Goal: Task Accomplishment & Management: Use online tool/utility

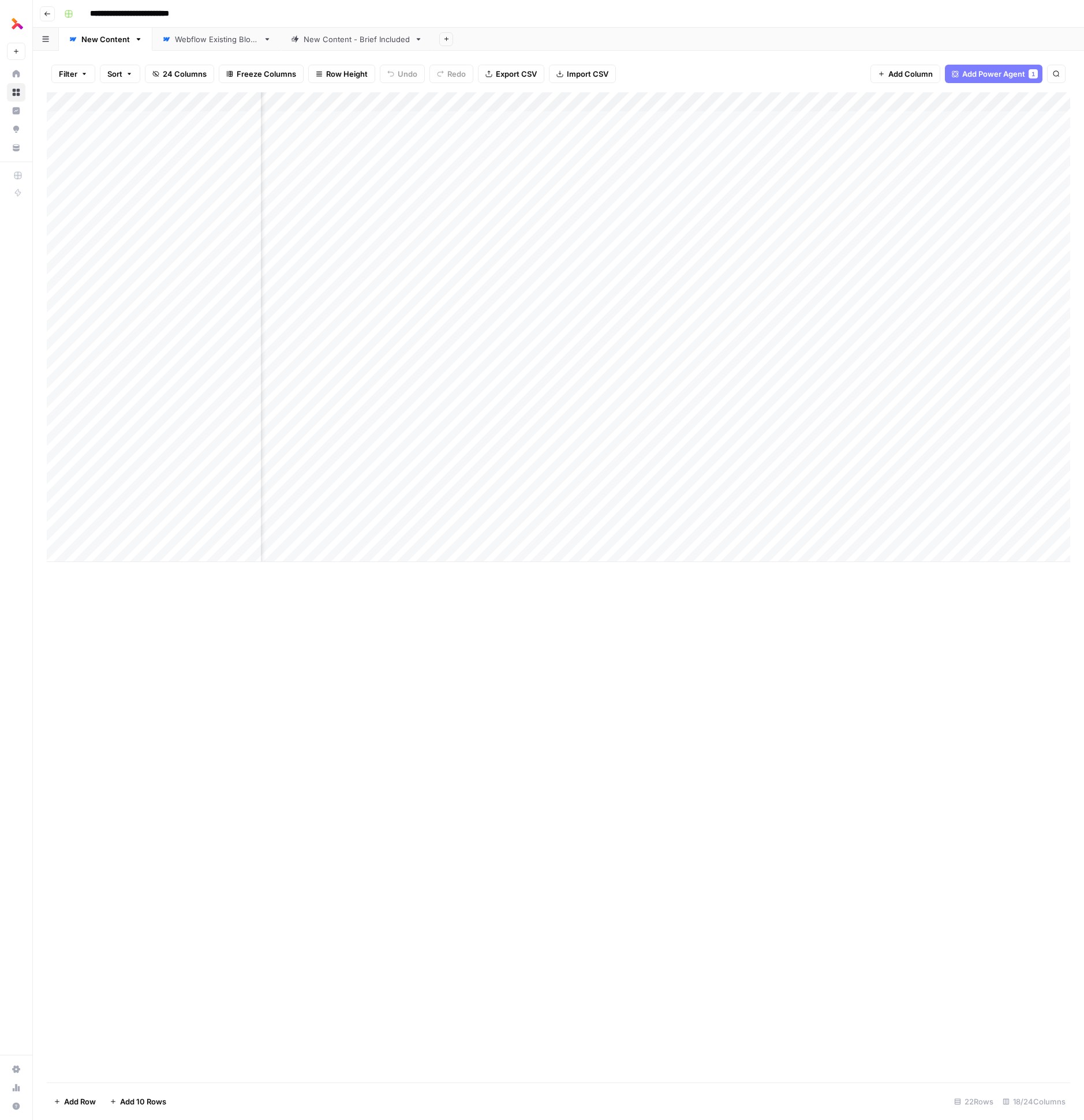
scroll to position [0, 1307]
click at [364, 38] on div "New Content - Brief Included" at bounding box center [357, 39] width 106 height 11
click at [642, 159] on div "Add Column" at bounding box center [558, 141] width 1024 height 97
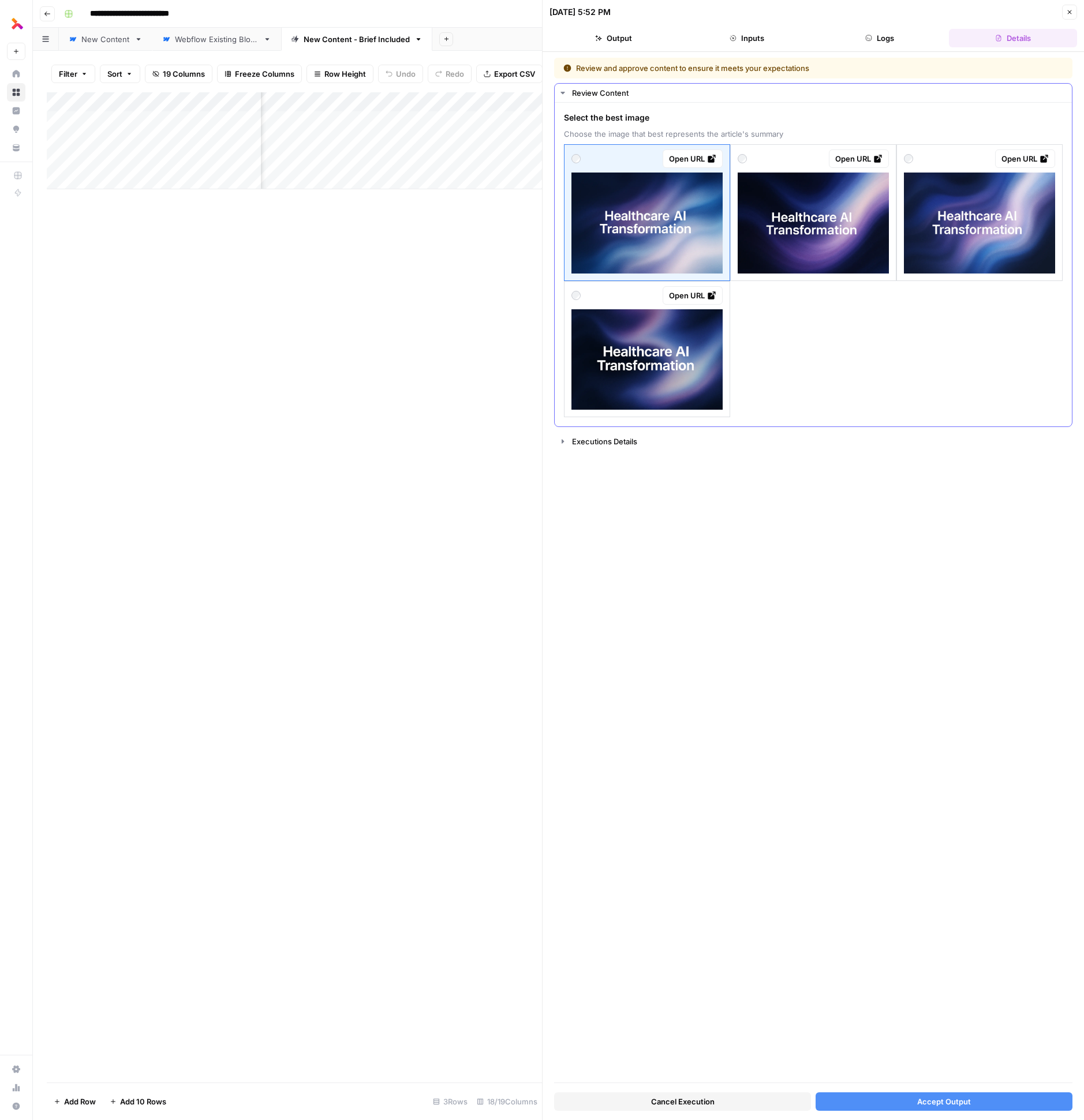
drag, startPoint x: 649, startPoint y: 257, endPoint x: 660, endPoint y: 261, distance: 11.7
click at [649, 257] on img at bounding box center [647, 223] width 151 height 101
click at [927, 1111] on div "Cancel Execution Accept Output" at bounding box center [813, 1099] width 518 height 31
click at [644, 226] on img at bounding box center [647, 223] width 151 height 101
click at [892, 1097] on button "Accept Output" at bounding box center [944, 1101] width 257 height 18
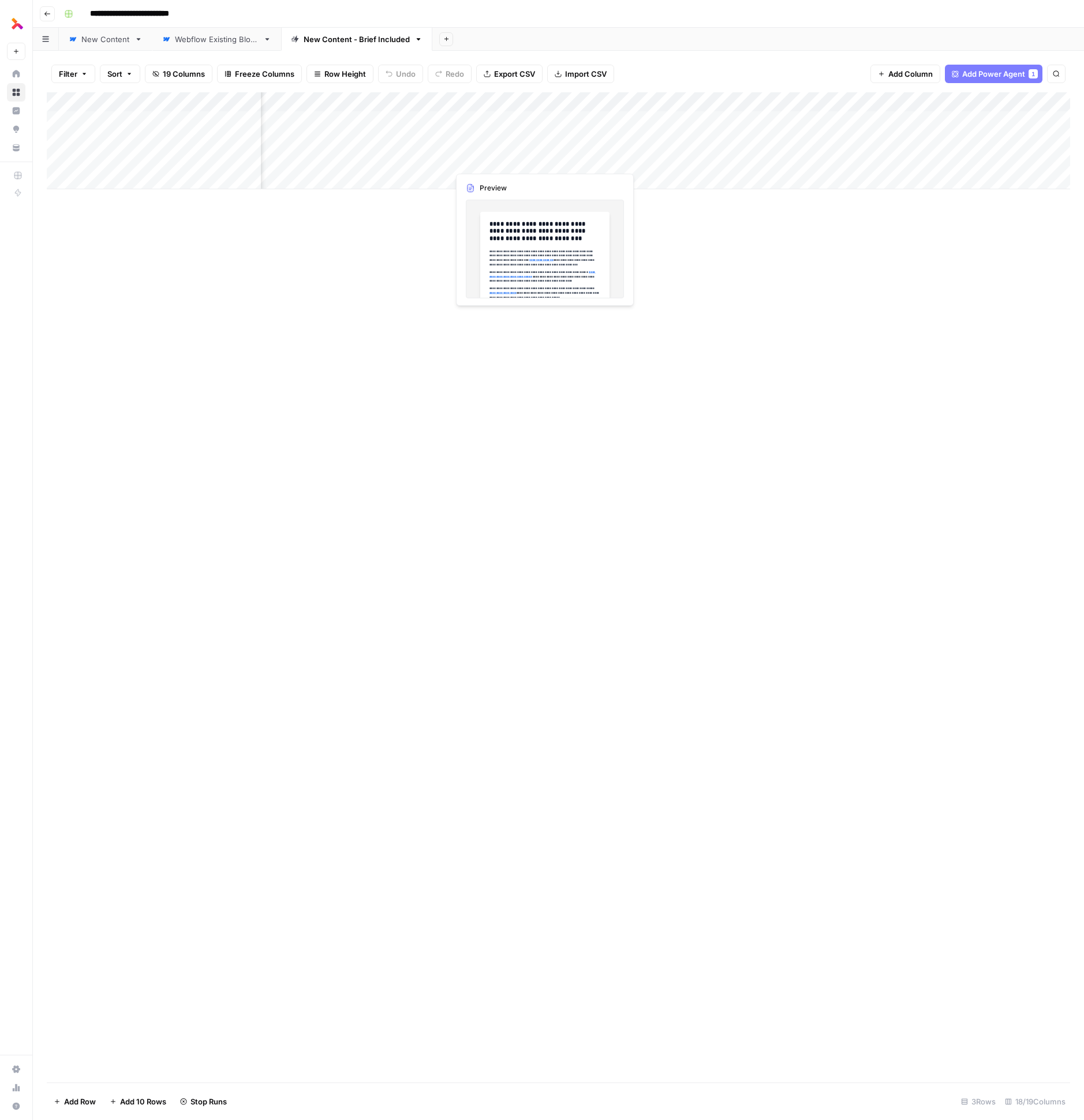
scroll to position [0, 707]
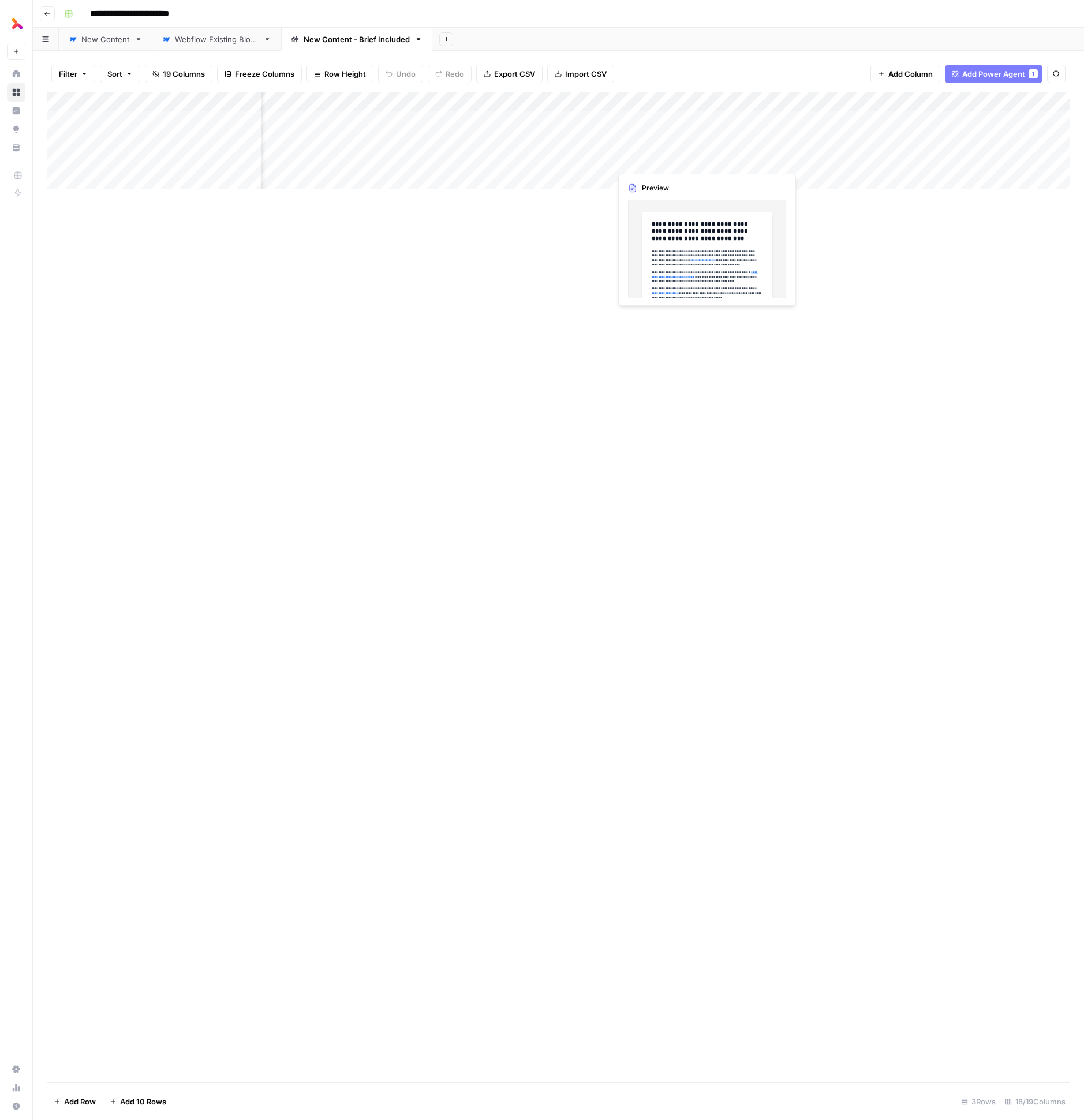
click at [662, 159] on div "Add Column" at bounding box center [558, 141] width 1024 height 97
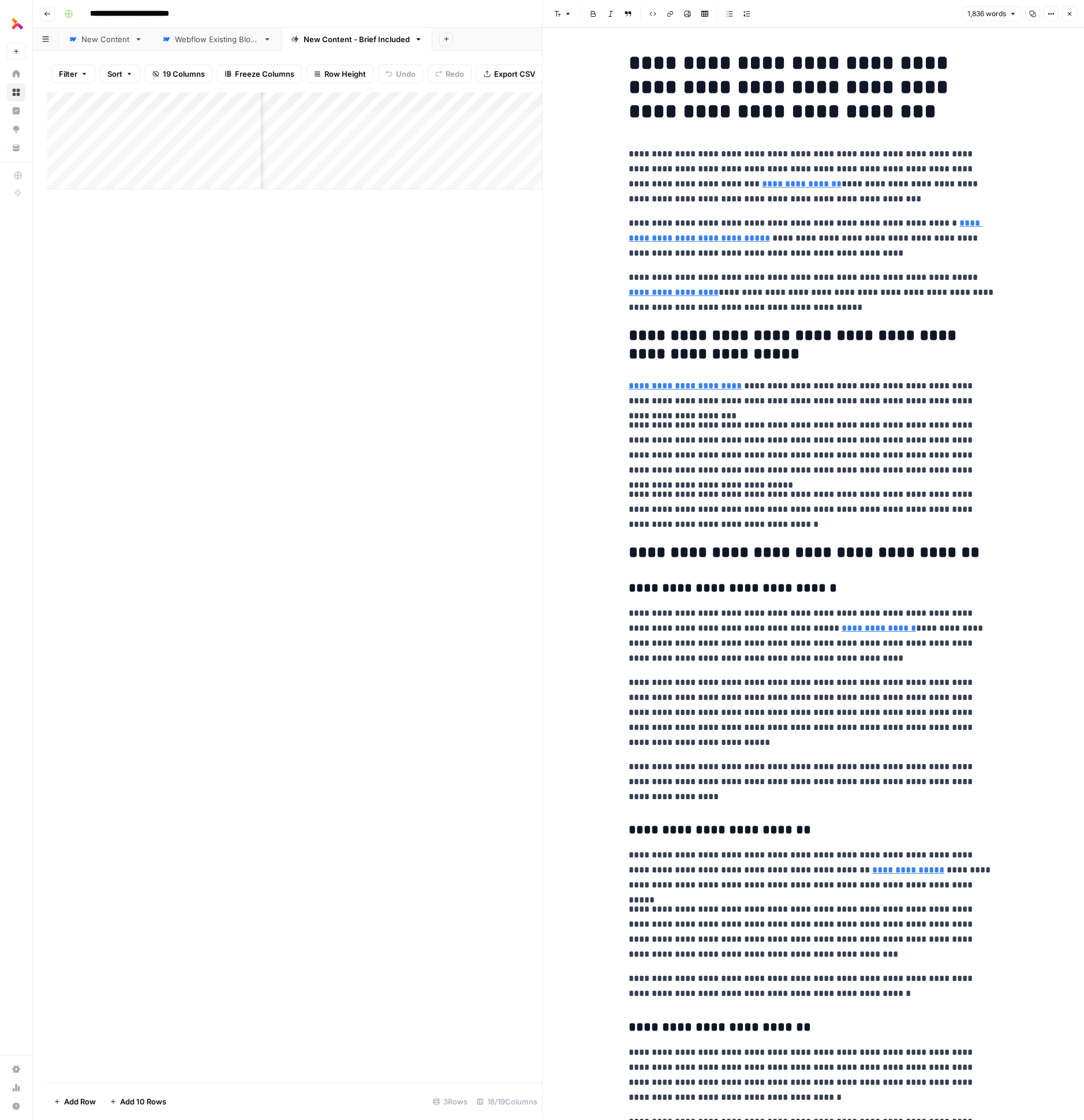
click at [639, 153] on div at bounding box center [664, 160] width 106 height 21
click at [639, 152] on div at bounding box center [664, 160] width 106 height 21
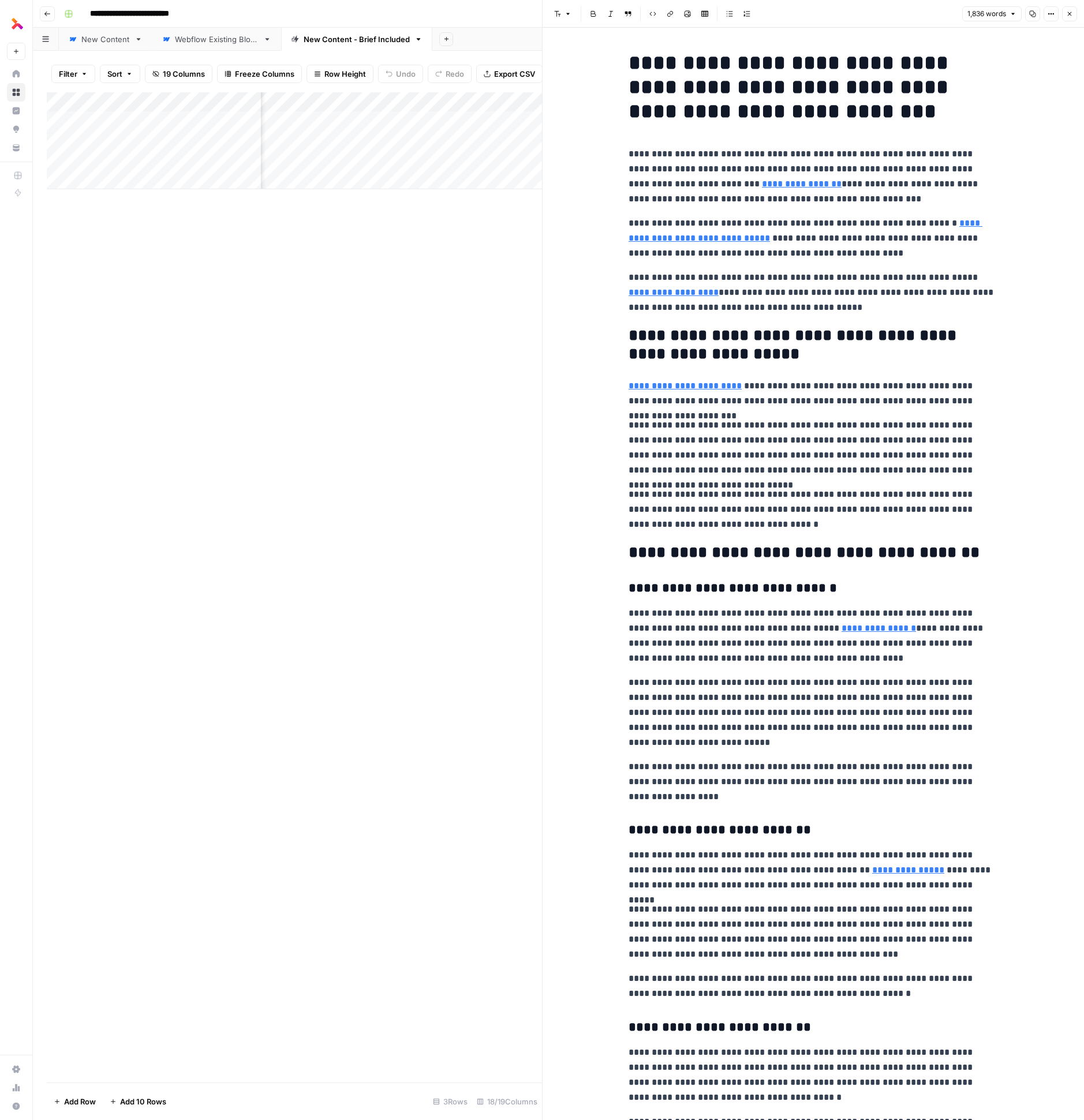
click at [634, 151] on div at bounding box center [664, 160] width 106 height 21
click at [633, 151] on div at bounding box center [664, 160] width 106 height 21
click at [809, 182] on p "**********" at bounding box center [813, 176] width 369 height 60
click at [722, 156] on p "**********" at bounding box center [813, 176] width 369 height 60
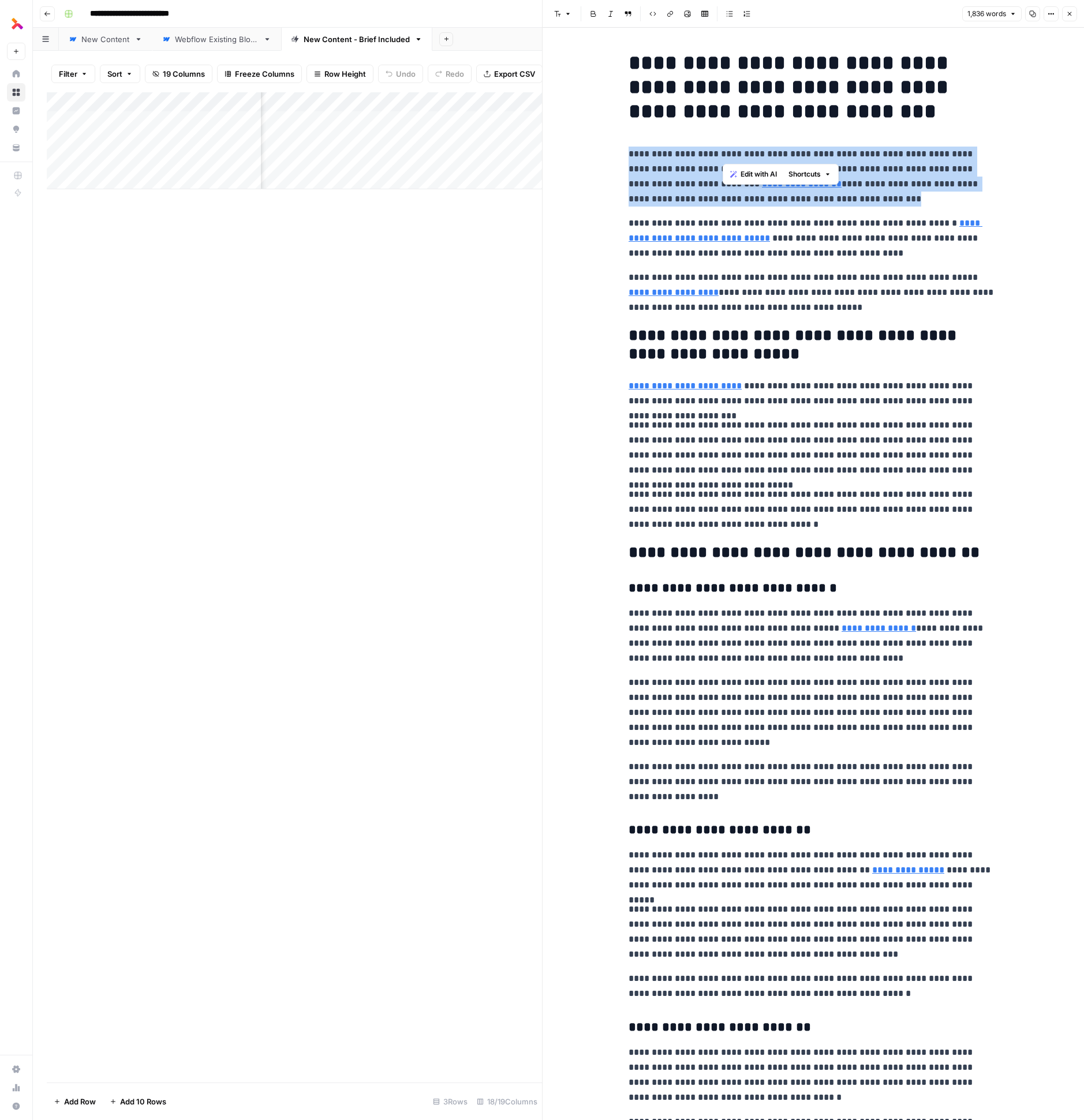
click at [722, 156] on p "**********" at bounding box center [813, 176] width 369 height 60
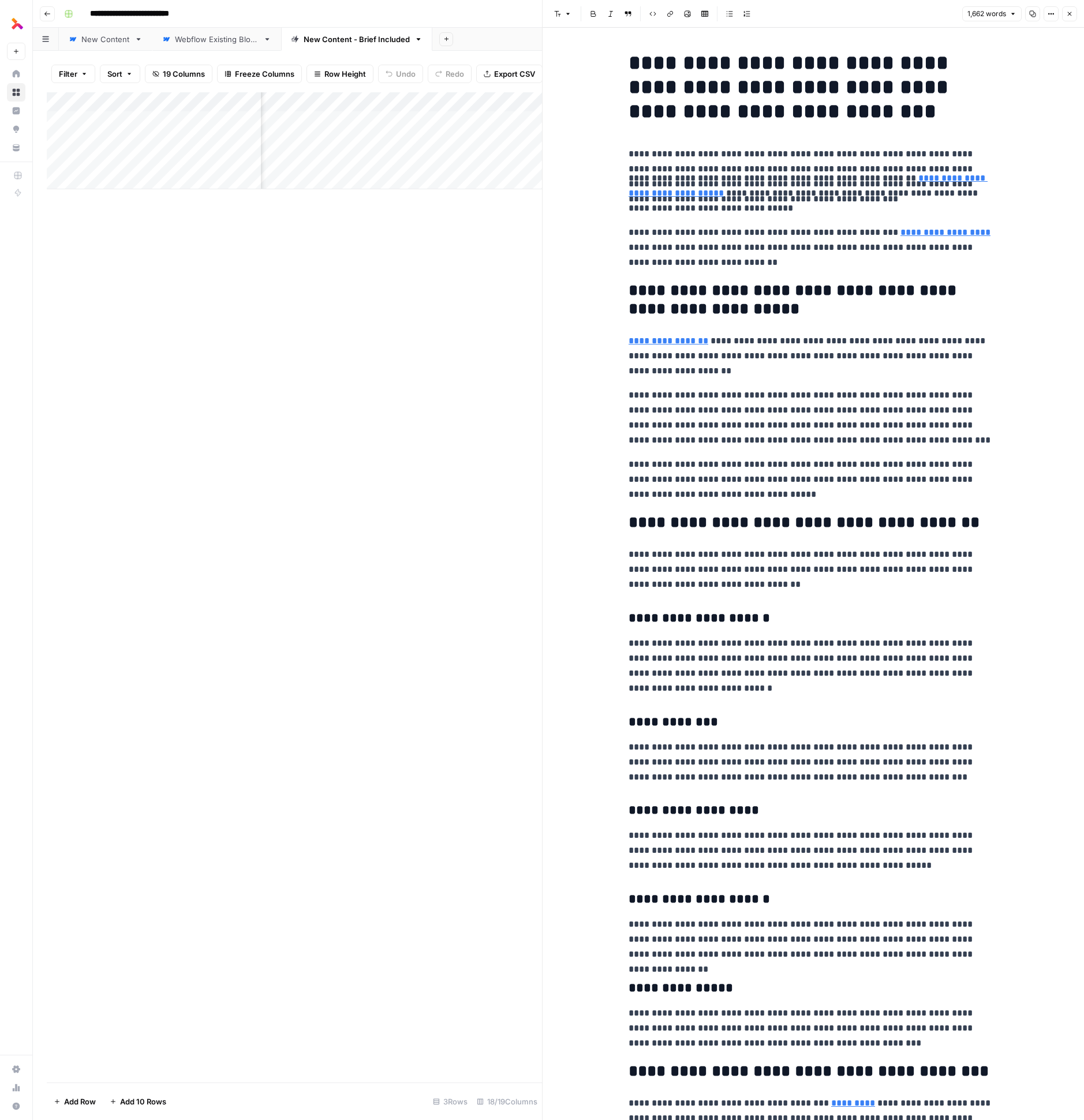
scroll to position [2698, 0]
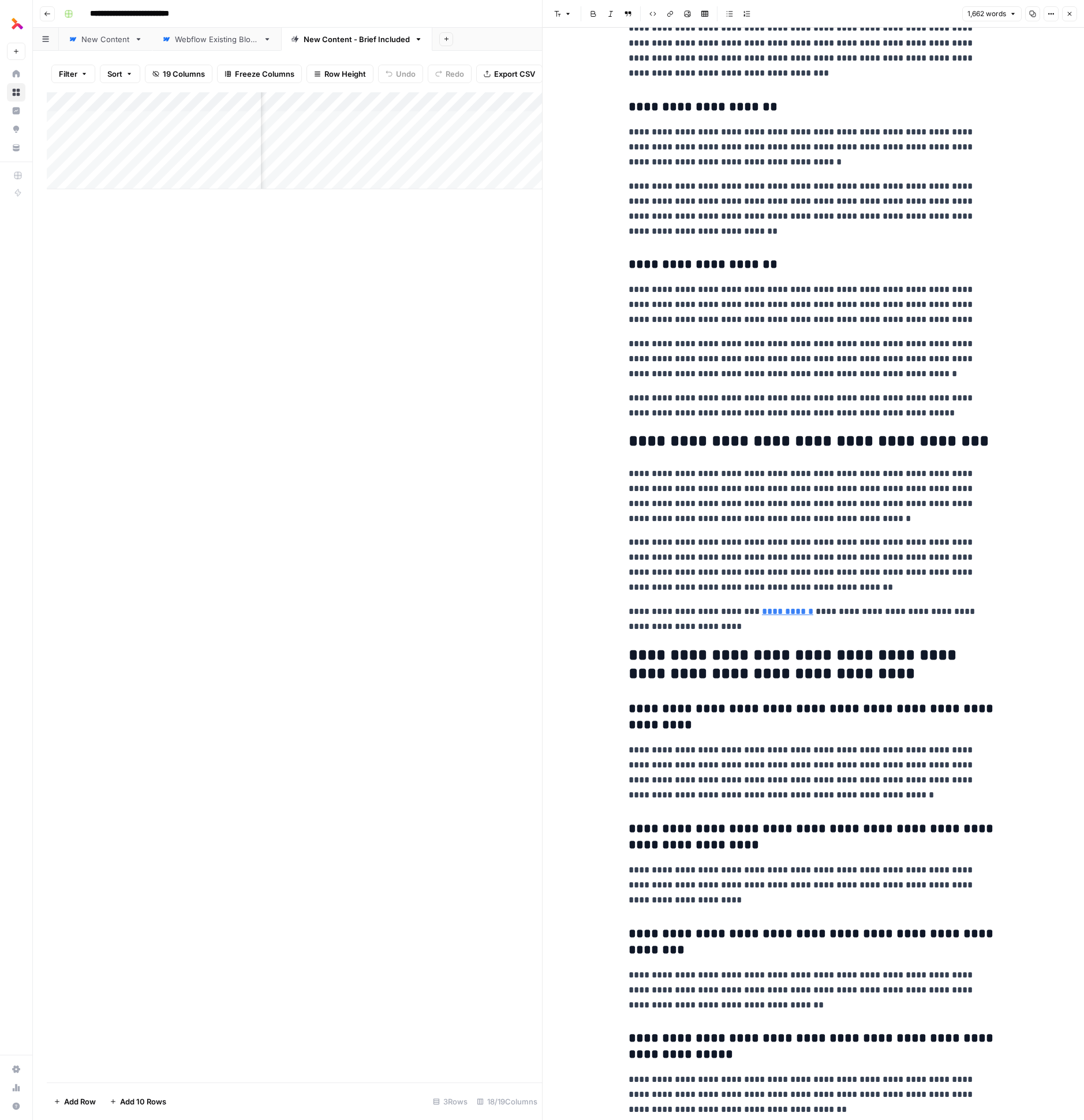
click at [493, 395] on div "Add Column" at bounding box center [294, 587] width 495 height 990
click at [411, 372] on div "Add Column" at bounding box center [294, 587] width 495 height 990
click at [1072, 15] on icon "button" at bounding box center [1070, 14] width 7 height 7
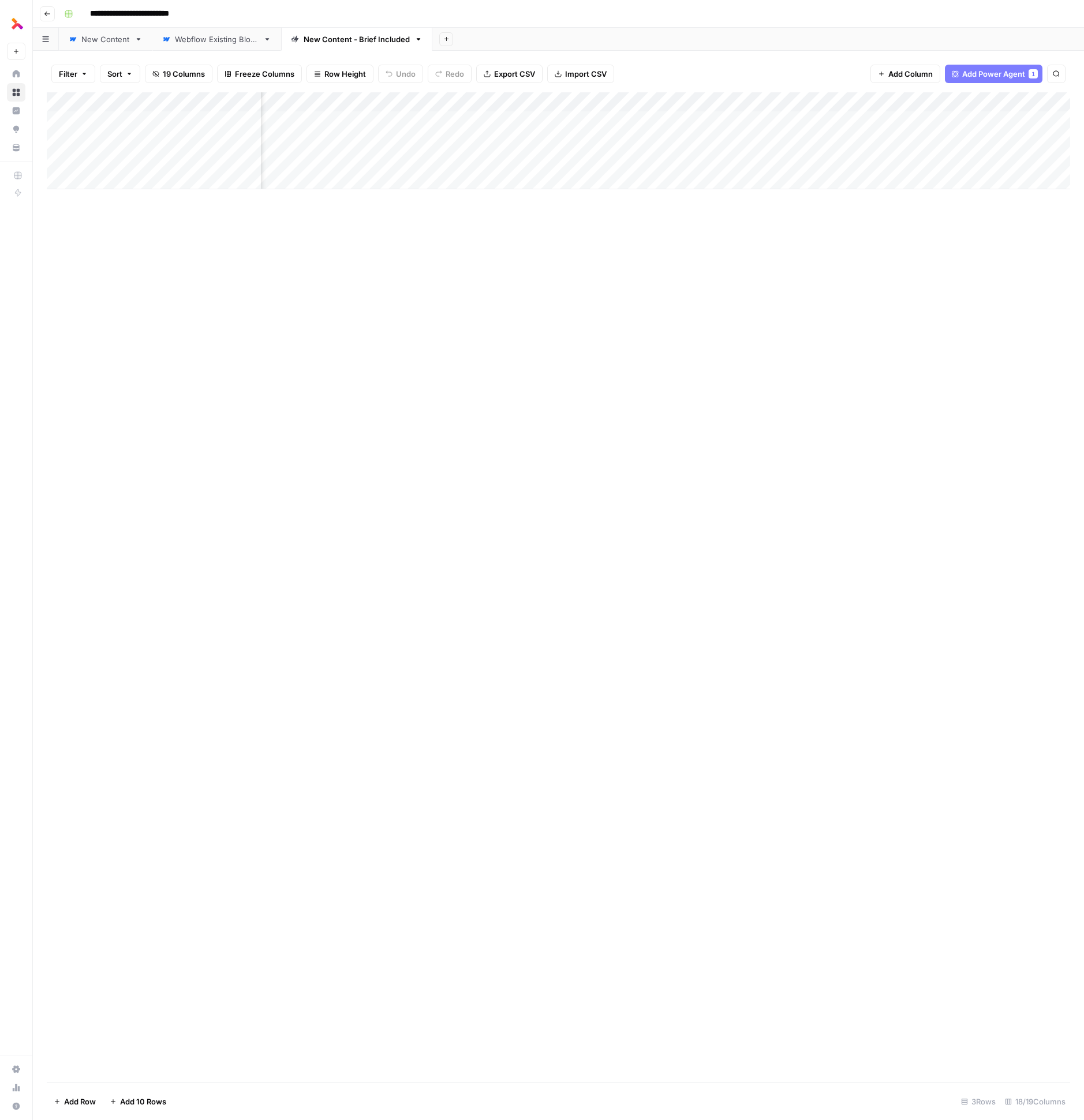
scroll to position [0, 1271]
click at [424, 155] on div "Add Column" at bounding box center [558, 141] width 1024 height 97
click at [940, 159] on div "Add Column" at bounding box center [558, 141] width 1024 height 97
click at [654, 165] on div "Add Column" at bounding box center [558, 141] width 1024 height 97
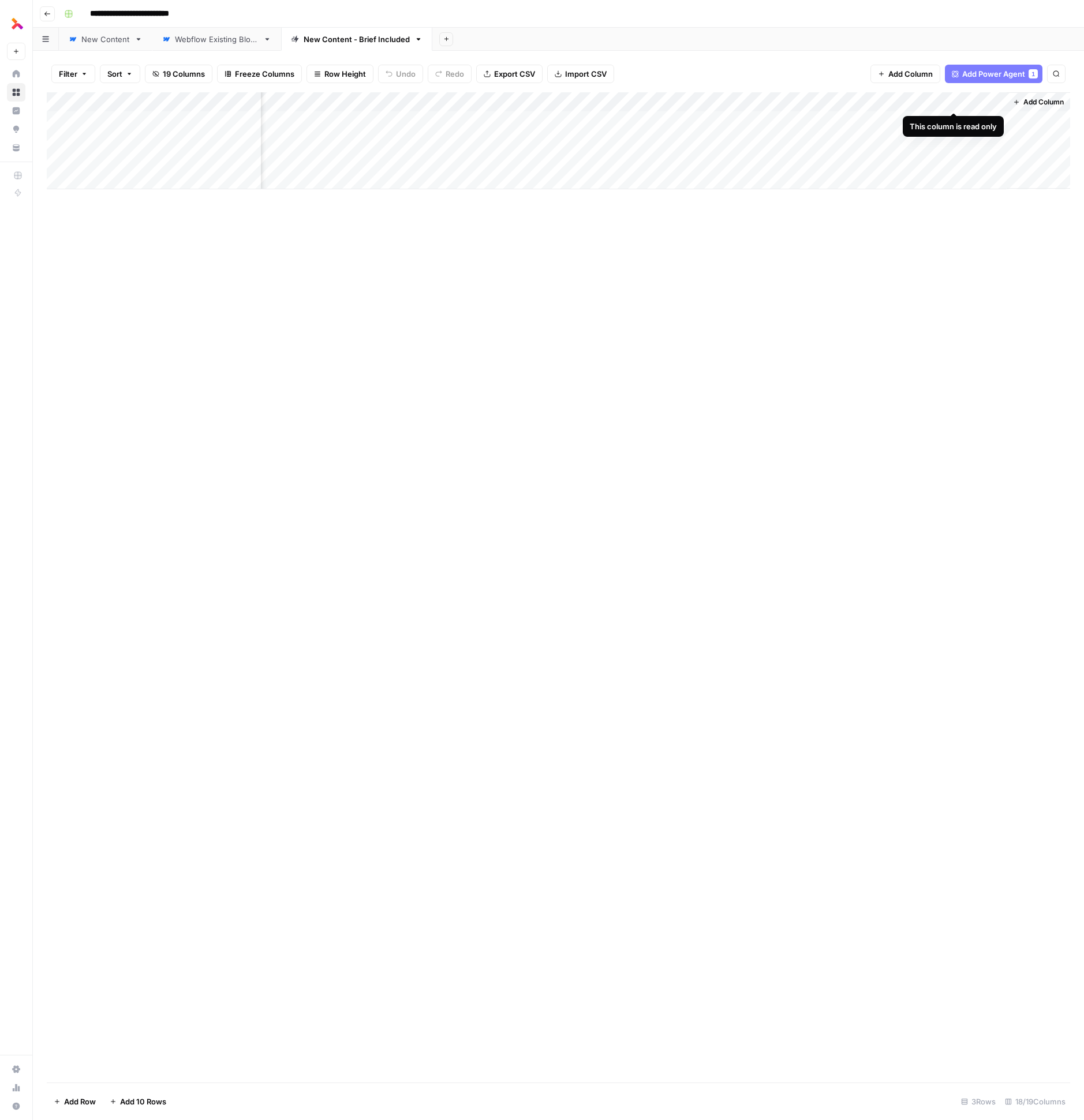
click at [1036, 99] on span "Add Column" at bounding box center [1044, 102] width 40 height 11
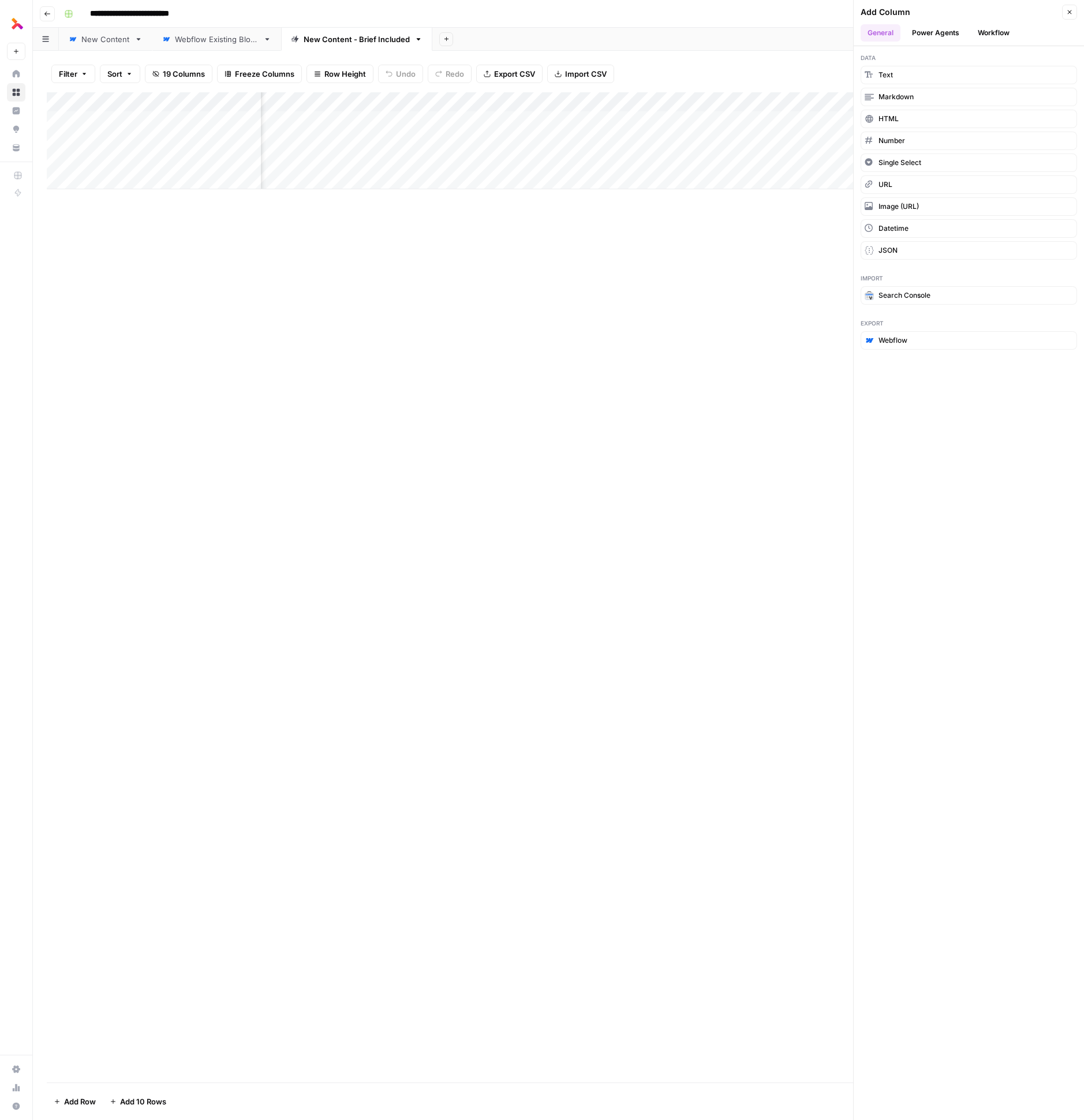
click at [949, 33] on button "Power Agents" at bounding box center [936, 33] width 61 height 18
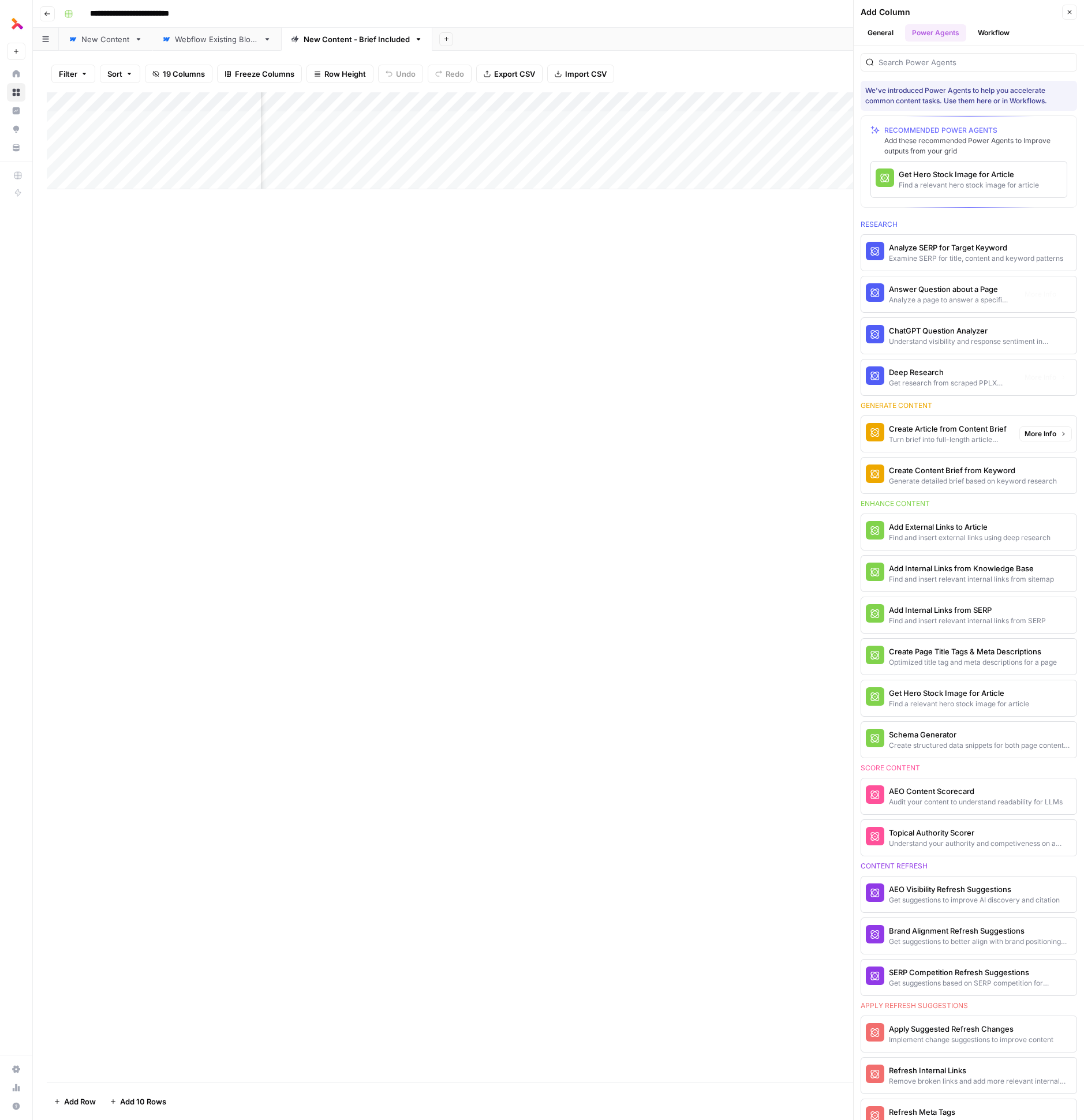
scroll to position [0, 1034]
click at [992, 31] on button "Workflow" at bounding box center [993, 33] width 45 height 18
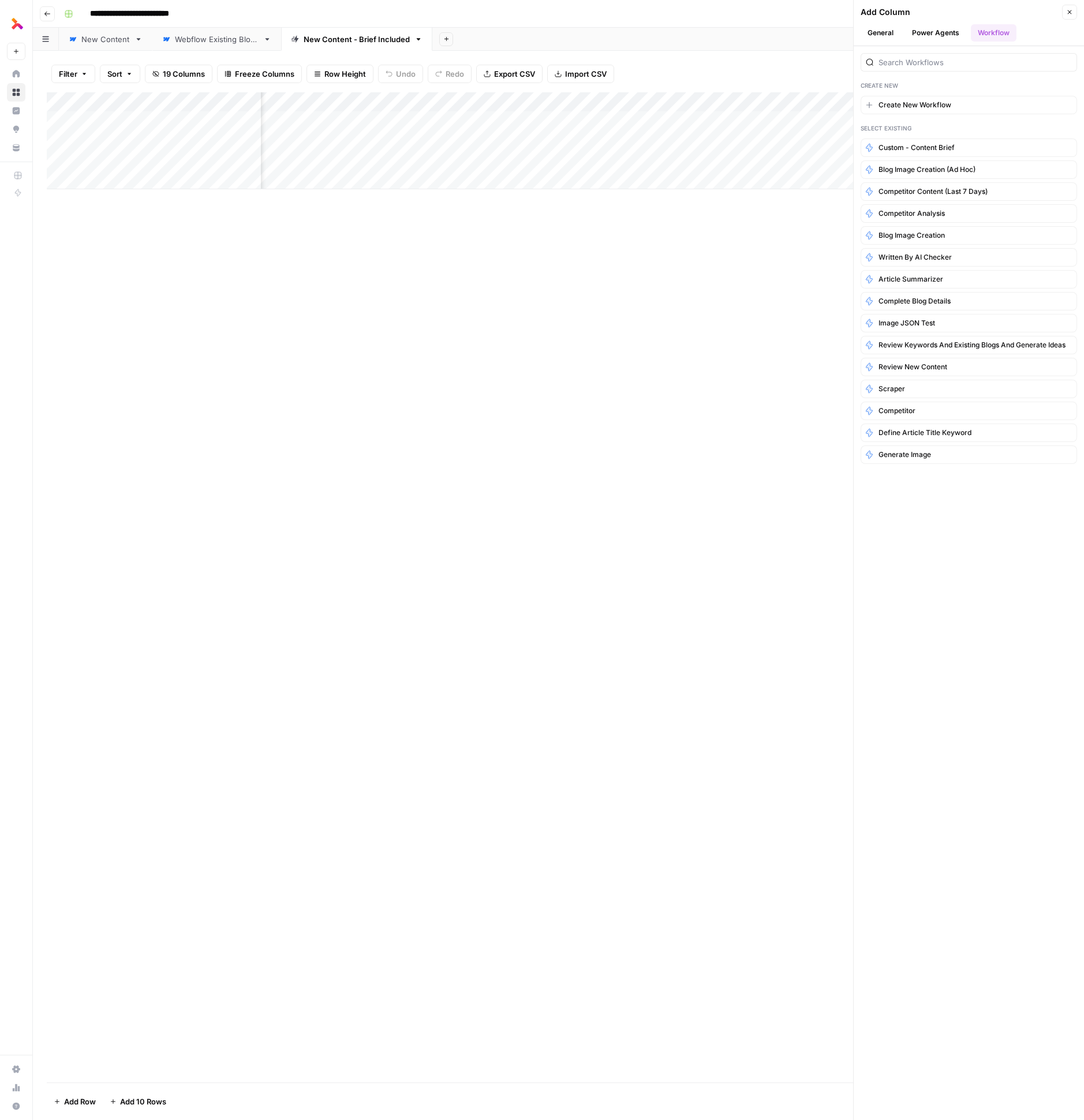
click at [940, 31] on button "Power Agents" at bounding box center [936, 33] width 61 height 18
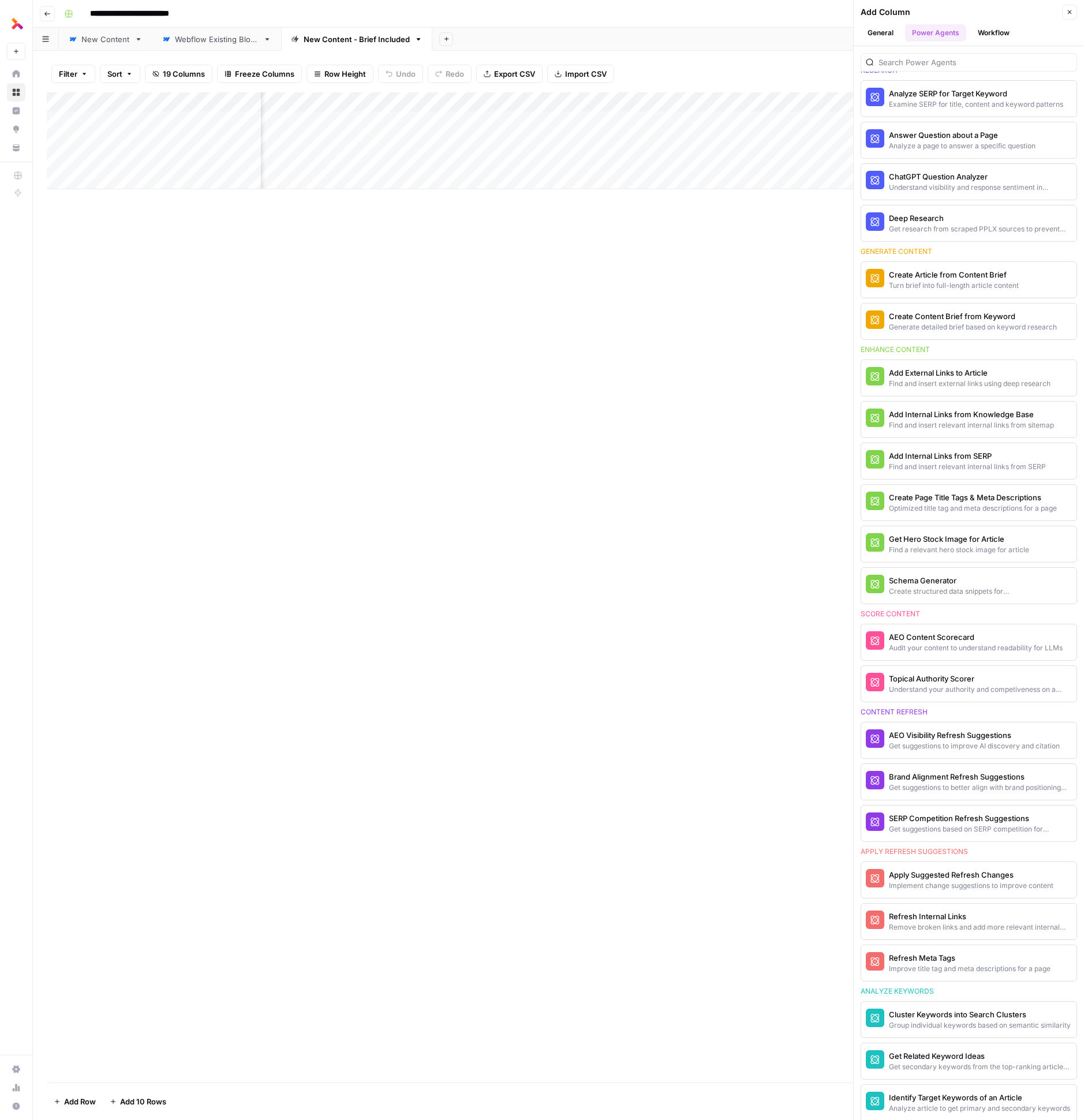
scroll to position [0, 0]
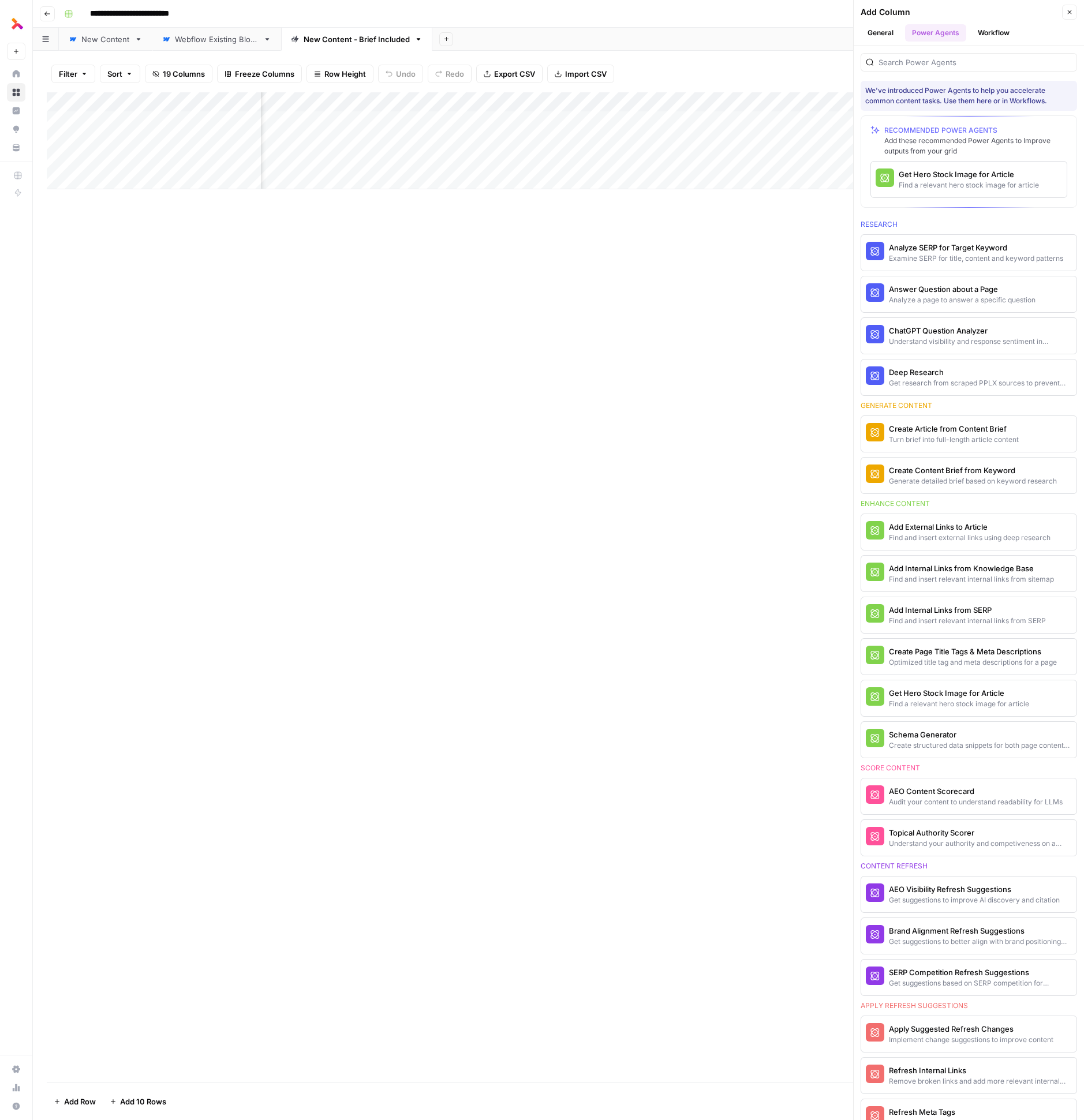
click at [888, 34] on button "General" at bounding box center [880, 33] width 40 height 18
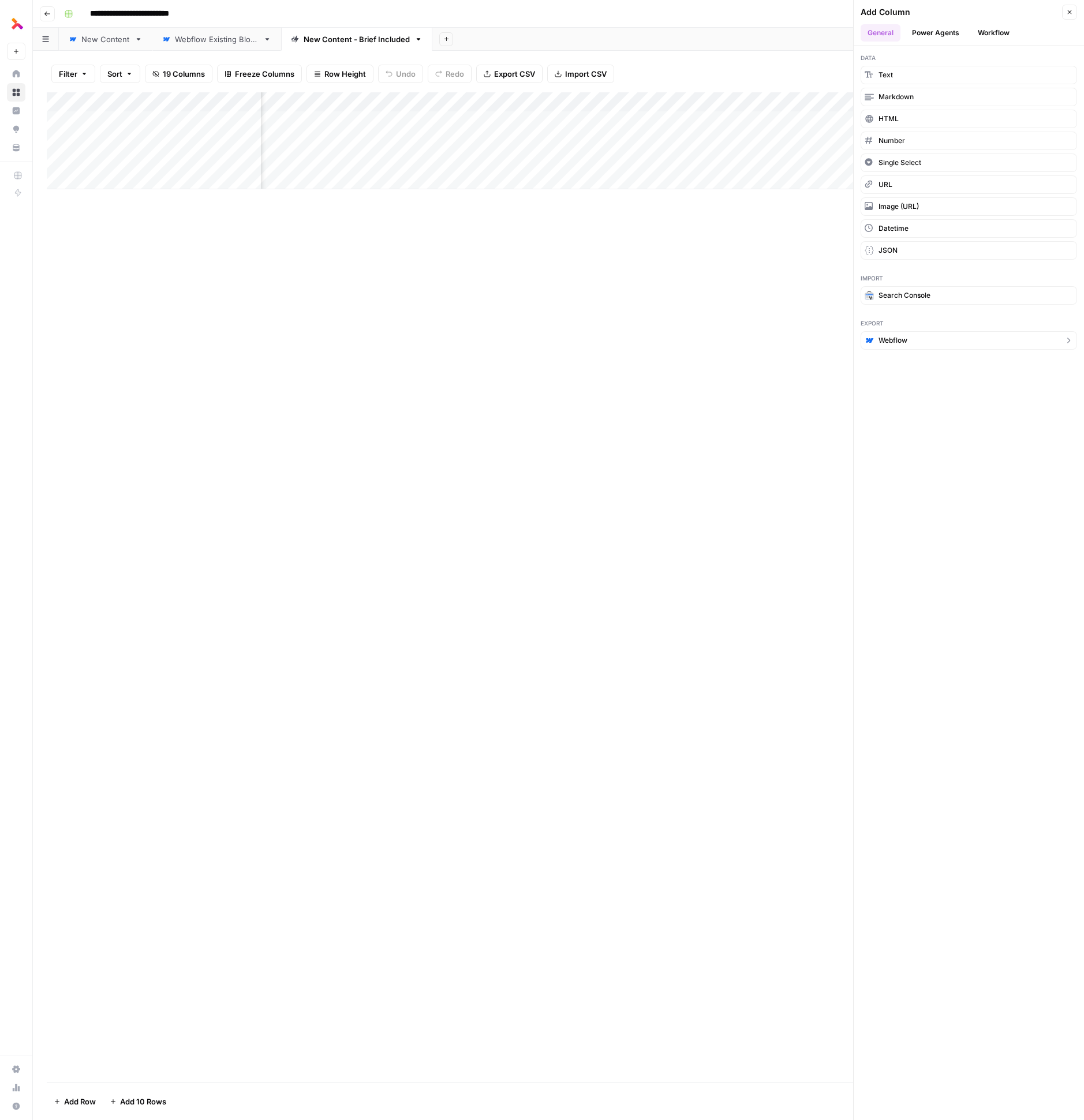
click at [950, 338] on button "Webflow" at bounding box center [969, 340] width 216 height 18
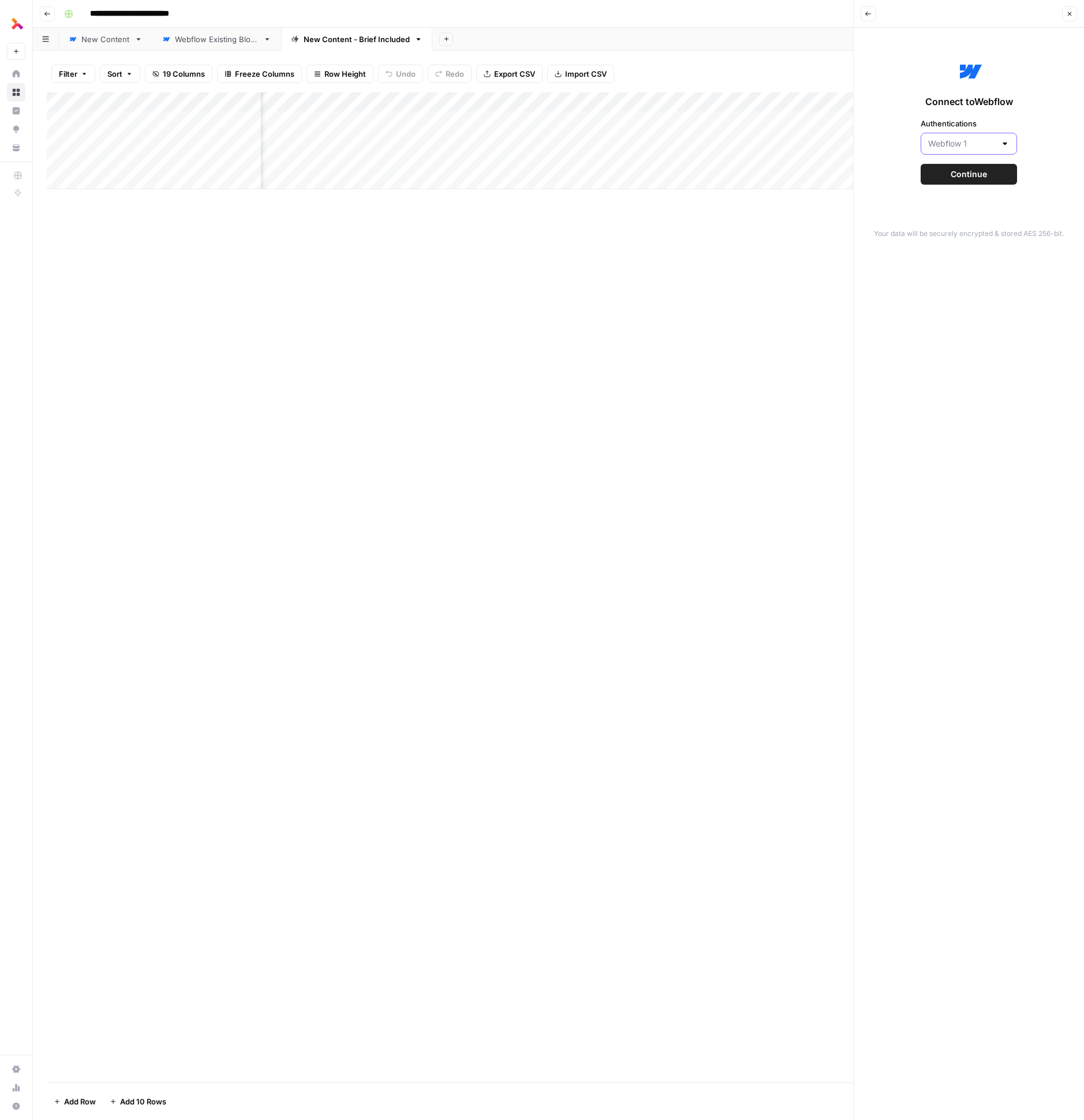
click at [972, 143] on input "Authentications" at bounding box center [962, 143] width 67 height 11
type input "Webflow 1"
click at [997, 176] on button "Continue" at bounding box center [969, 174] width 96 height 21
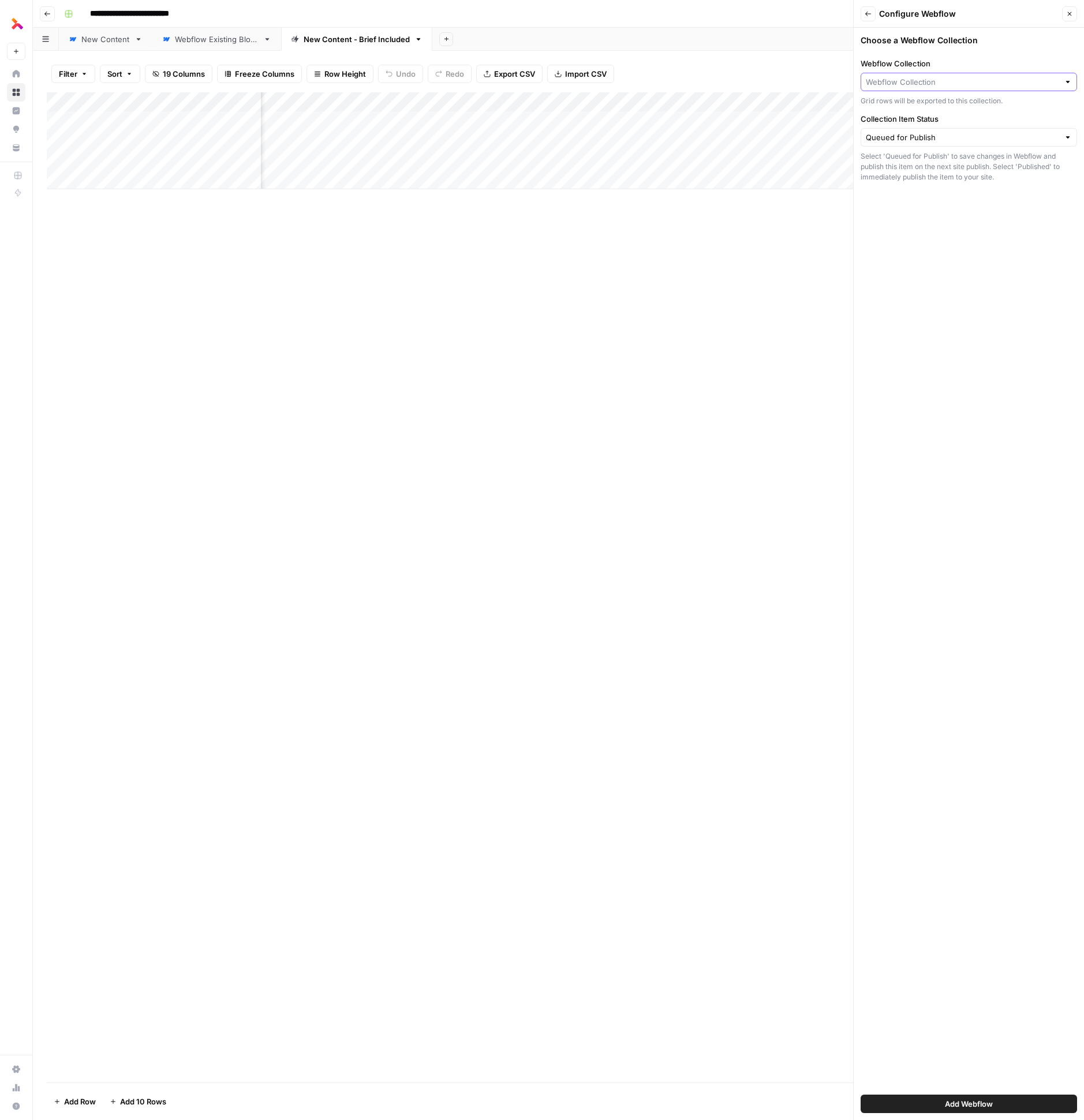
click at [910, 84] on input "Webflow Collection" at bounding box center [962, 82] width 193 height 11
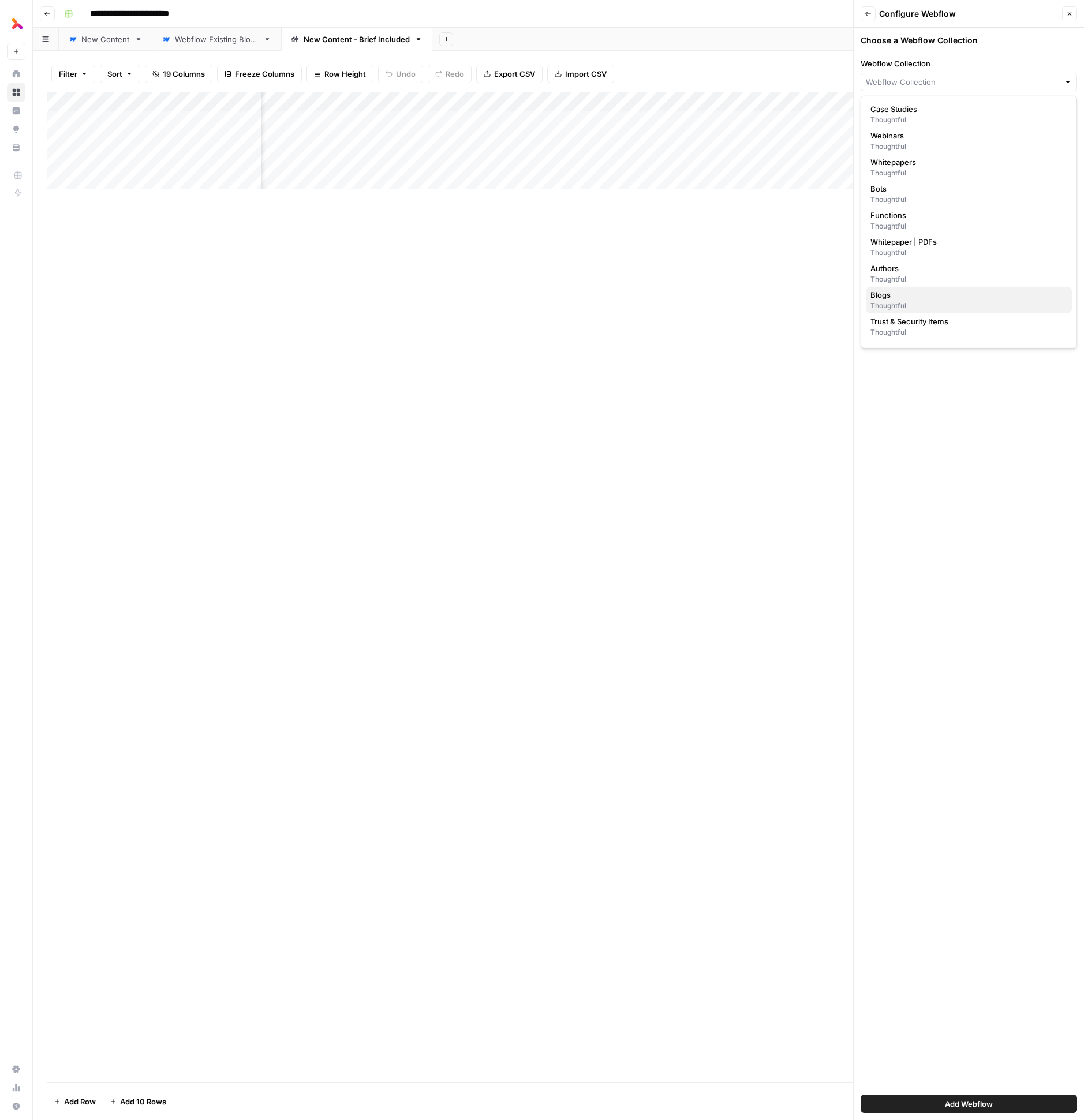
click at [912, 296] on span "Blogs" at bounding box center [967, 295] width 193 height 11
type input "Blogs"
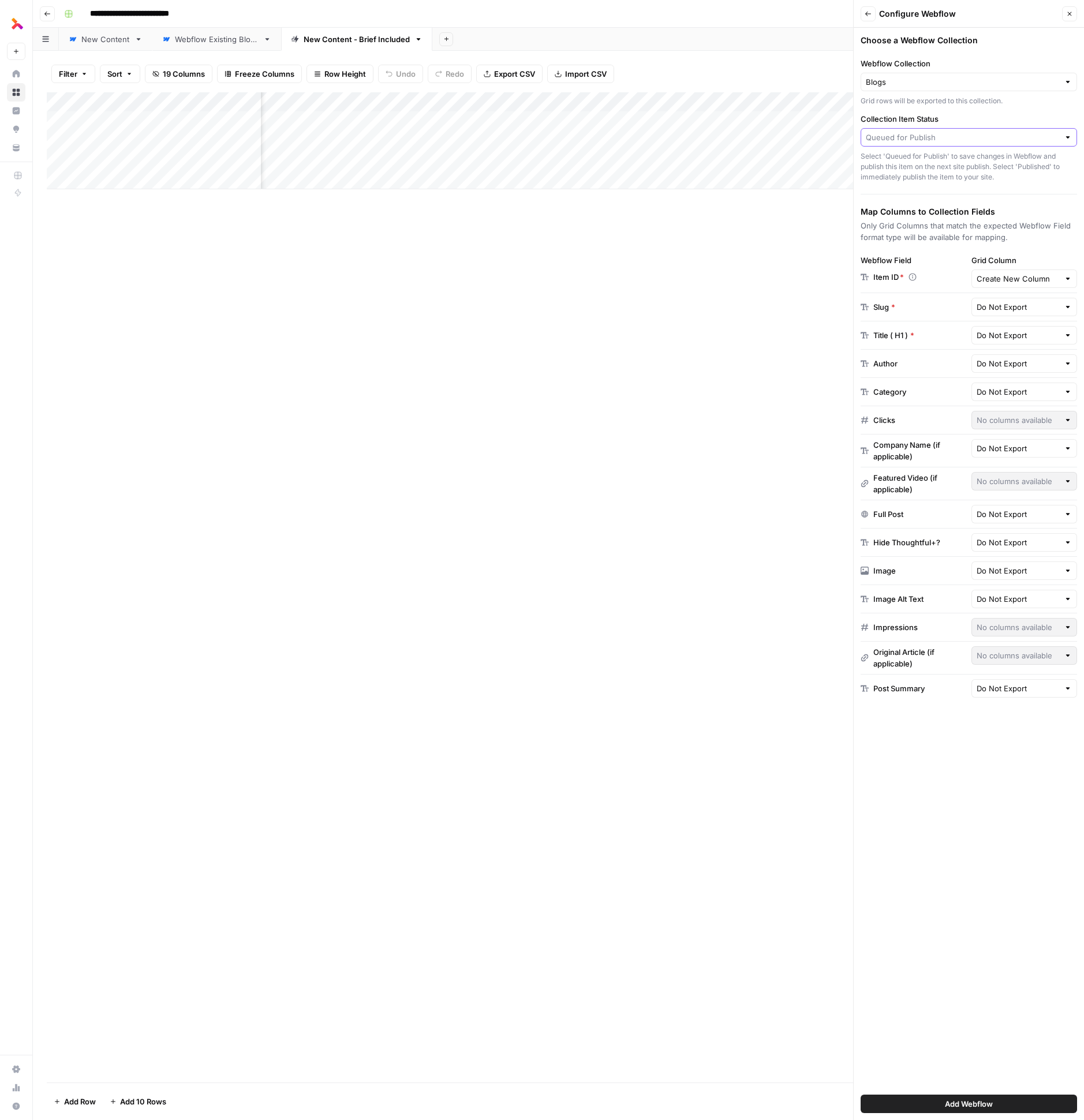
click at [927, 136] on input "Collection Item Status" at bounding box center [962, 137] width 193 height 11
click at [922, 164] on span "Queued for Publish" at bounding box center [961, 164] width 182 height 11
type input "Queued for Publish"
click at [1024, 279] on input "Grid Column" at bounding box center [1019, 279] width 83 height 11
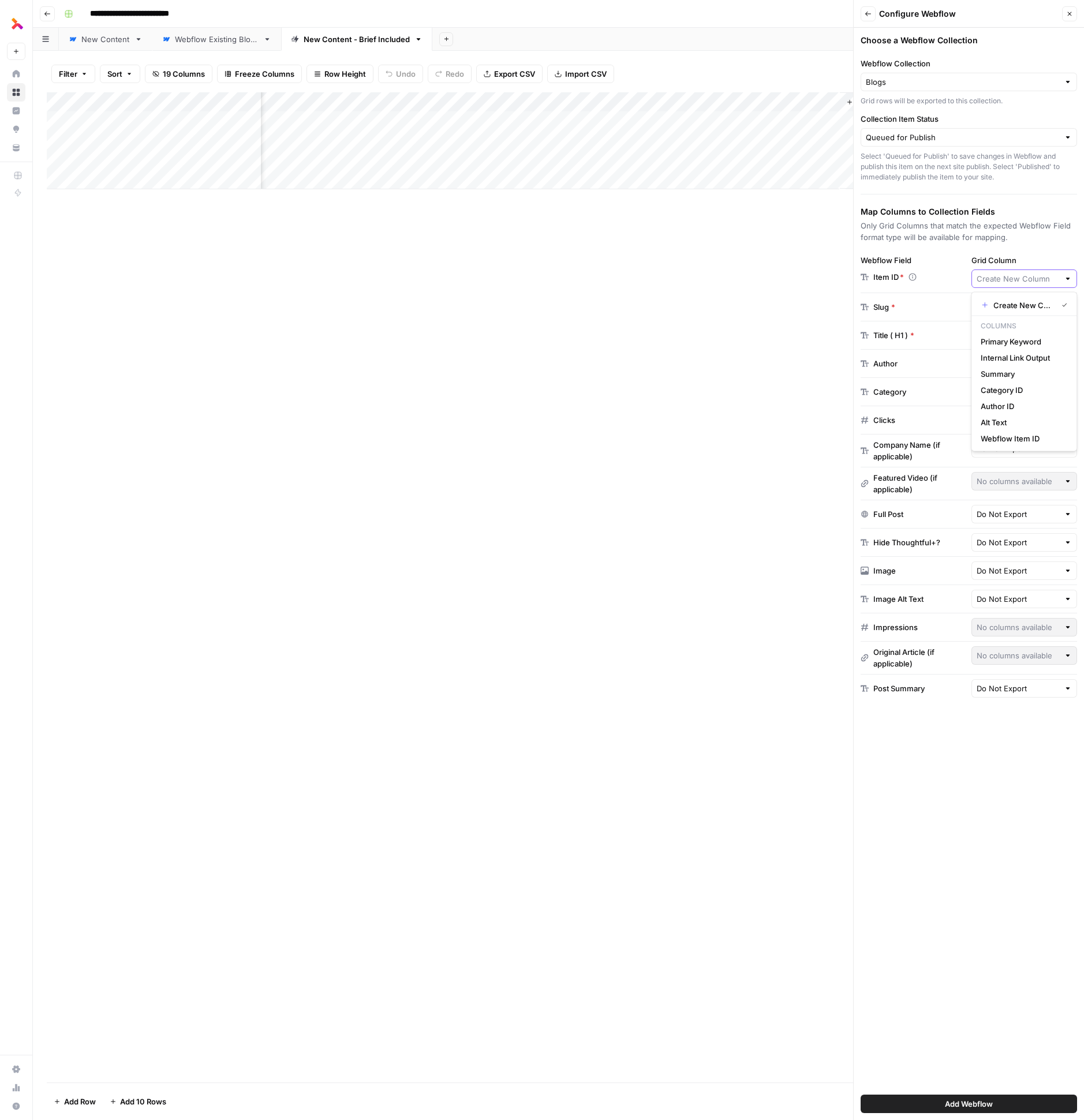
click at [1024, 279] on input "Grid Column" at bounding box center [1019, 279] width 83 height 11
type input "Create New Column"
click at [1056, 264] on label "Grid Column" at bounding box center [1024, 260] width 106 height 11
click at [1056, 273] on input "Create New Column" at bounding box center [1019, 279] width 83 height 11
type input "Create New Column"
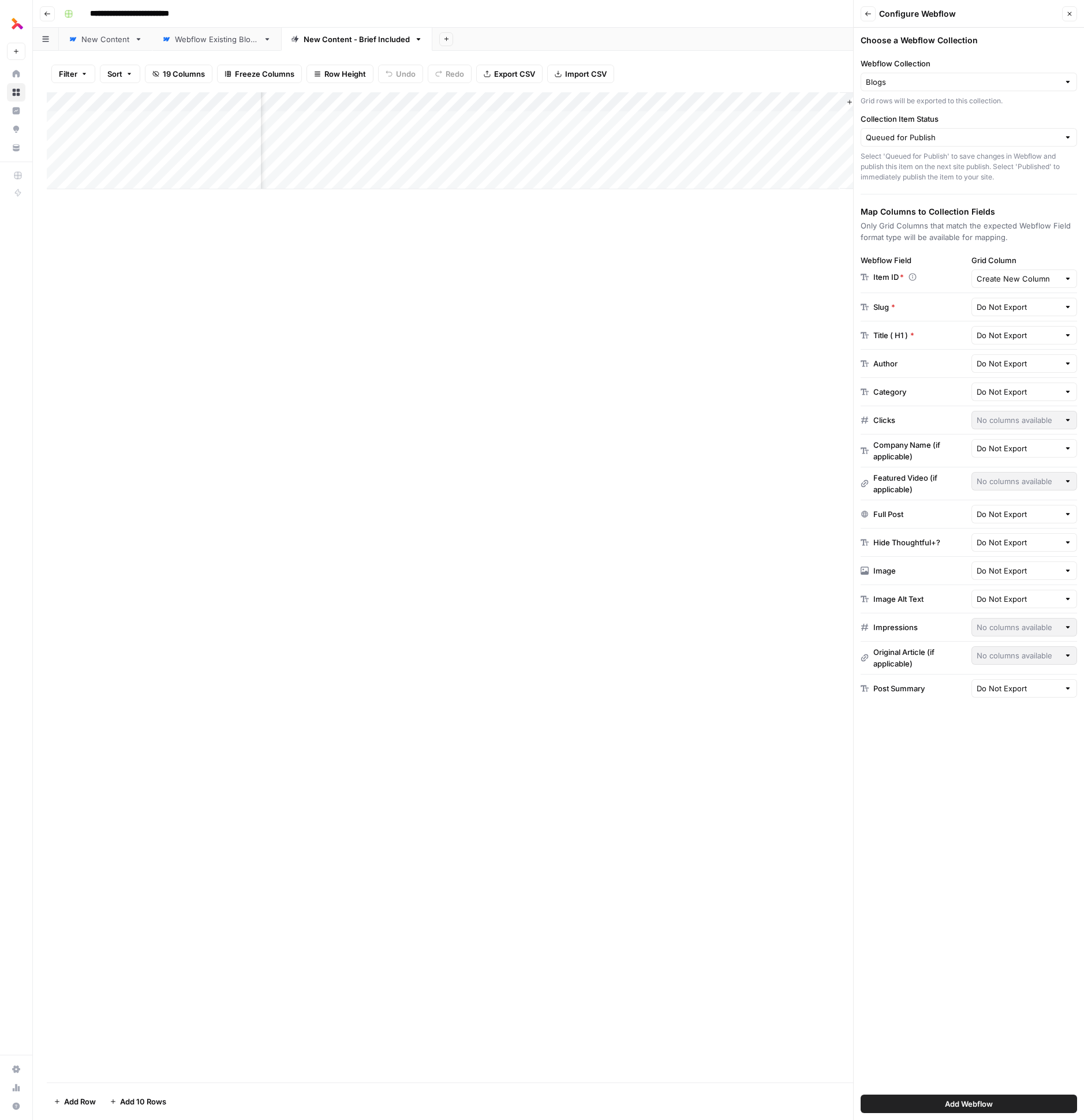
click at [1042, 244] on div "Choose a Webflow Collection Webflow Collection Blogs Grid rows will be exported…" at bounding box center [969, 574] width 230 height 1092
click at [1007, 284] on div "Create New Column" at bounding box center [1024, 279] width 106 height 18
click at [1027, 436] on span "Webflow Item ID" at bounding box center [1022, 438] width 82 height 11
type input "Webflow Item ID"
click at [1013, 305] on input "text" at bounding box center [1019, 307] width 83 height 11
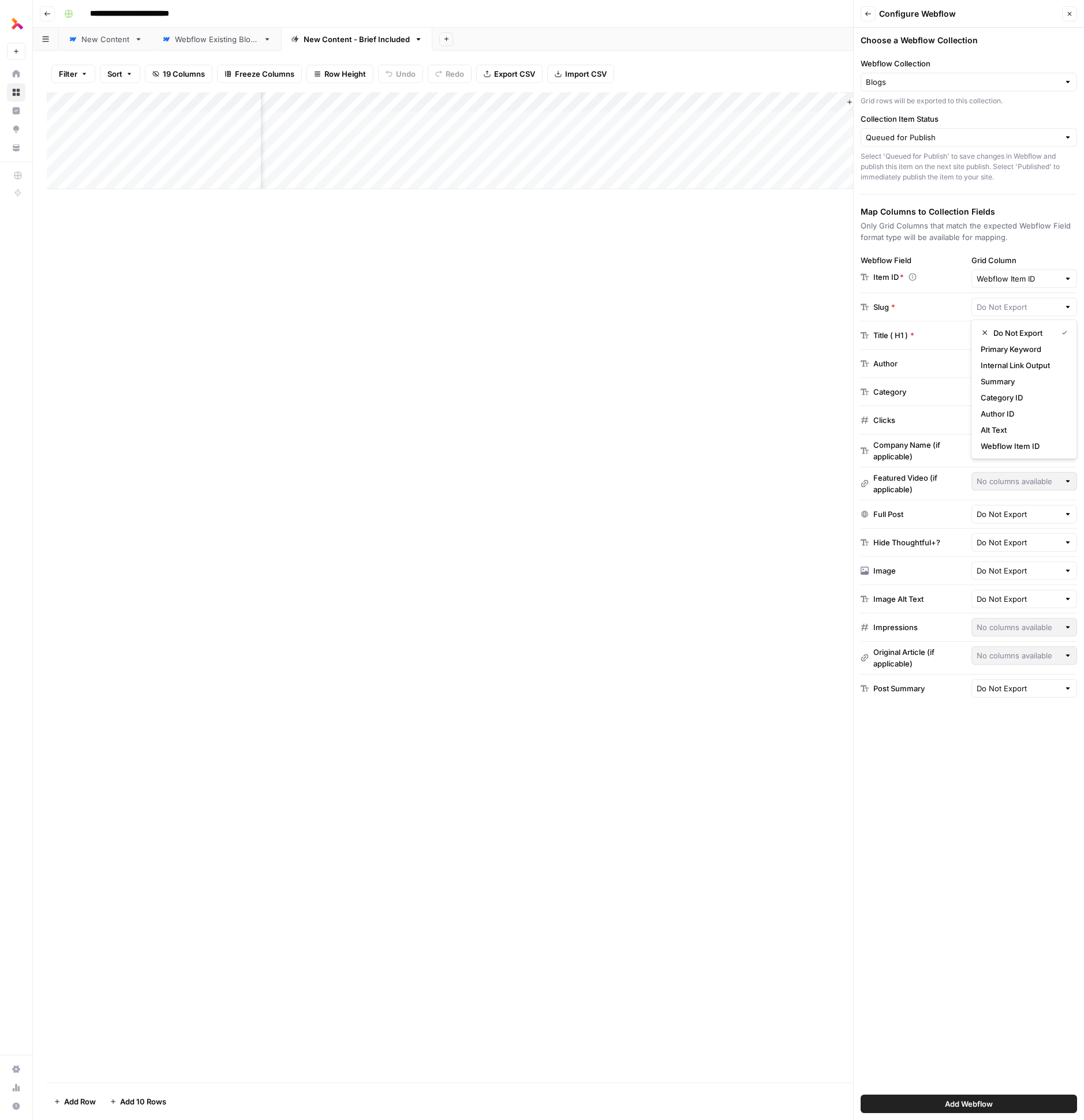
click at [1070, 308] on div at bounding box center [1068, 307] width 8 height 11
type input "Do Not Export"
click at [763, 426] on div "Add Column" at bounding box center [558, 587] width 1024 height 990
click at [1003, 333] on input "text" at bounding box center [1019, 335] width 83 height 11
click at [987, 361] on icon "button" at bounding box center [985, 360] width 8 height 8
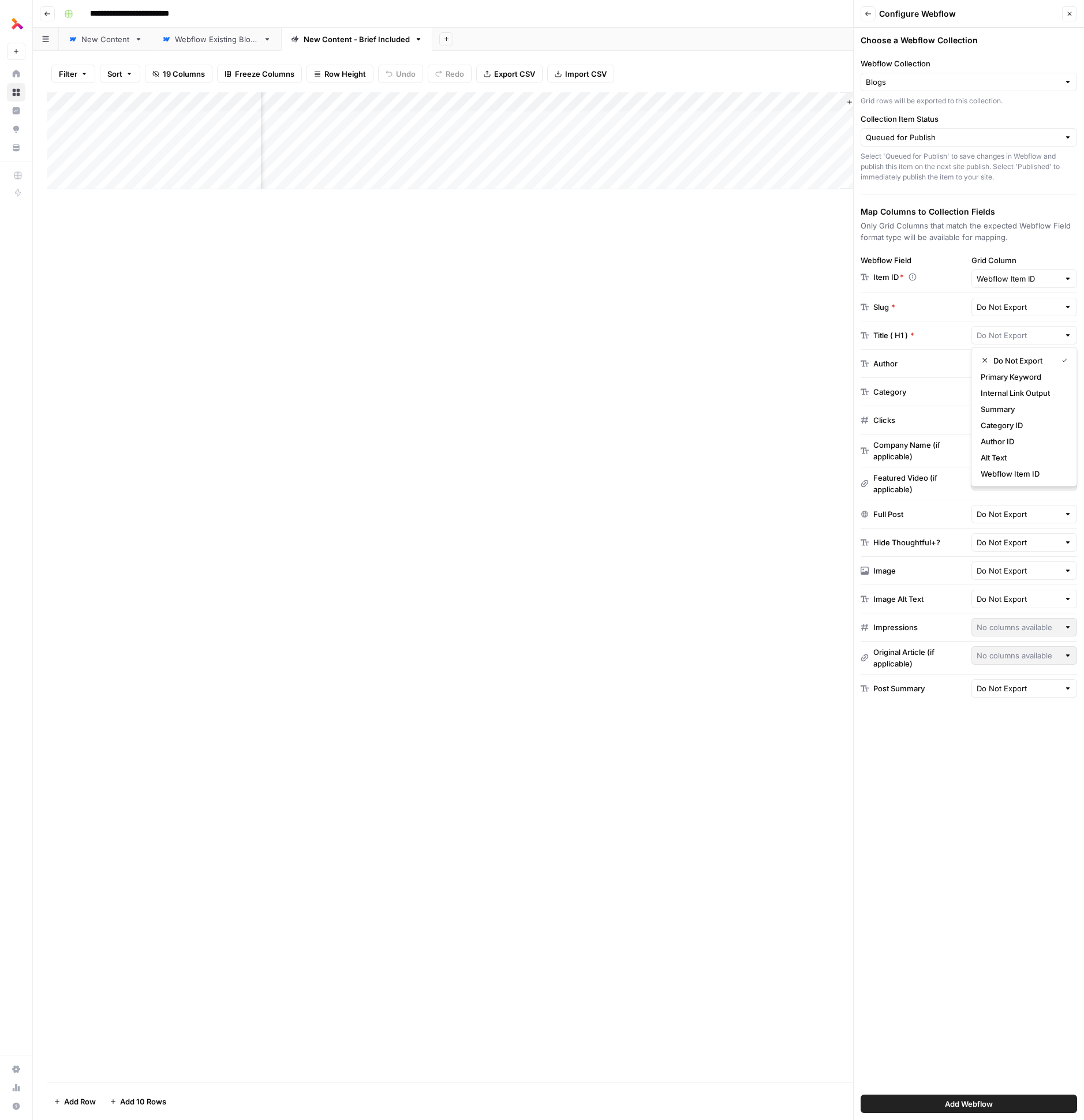
type input "Do Not Export"
click at [1069, 16] on icon "button" at bounding box center [1070, 14] width 7 height 7
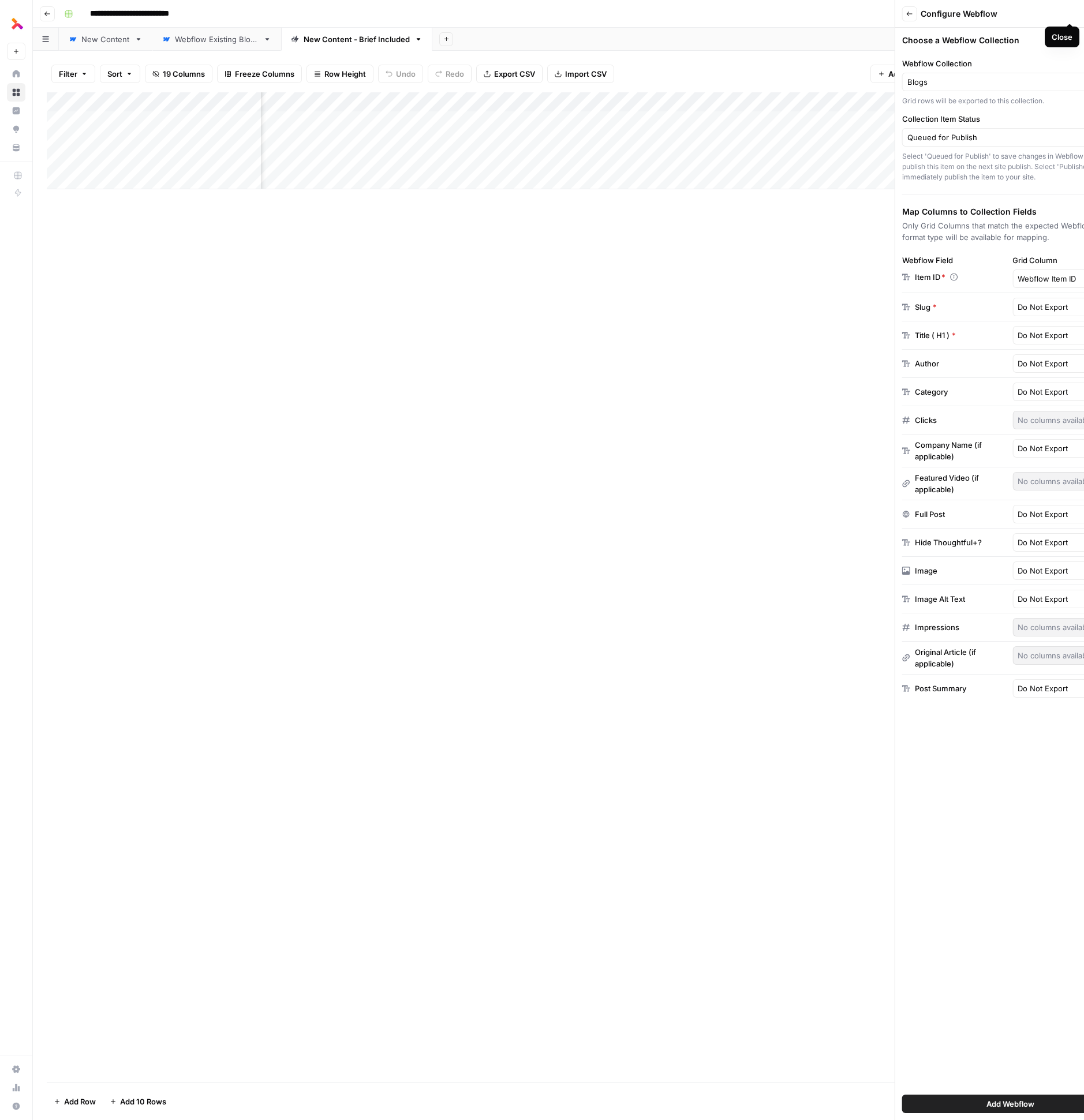
scroll to position [0, 1271]
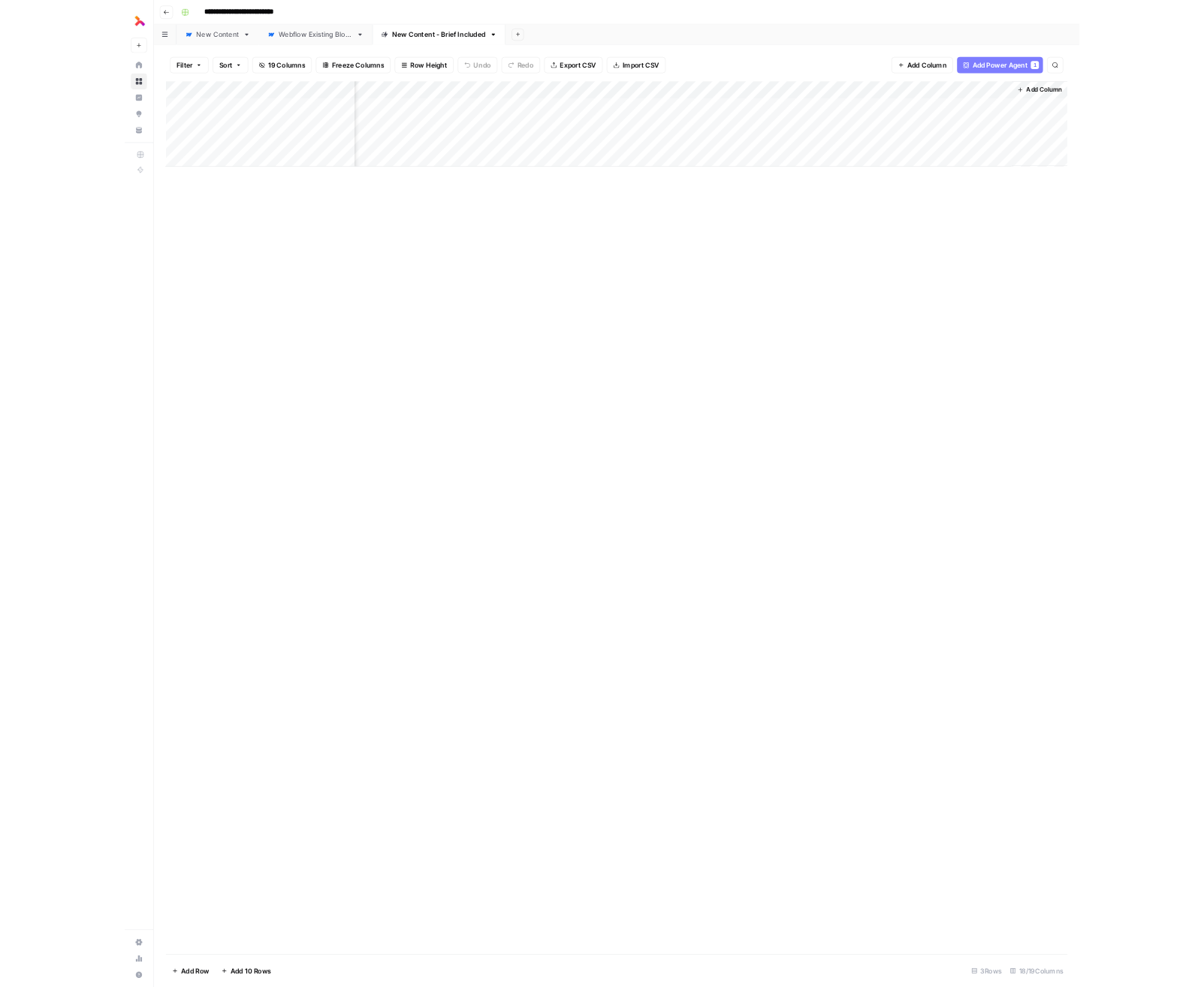
scroll to position [0, 1422]
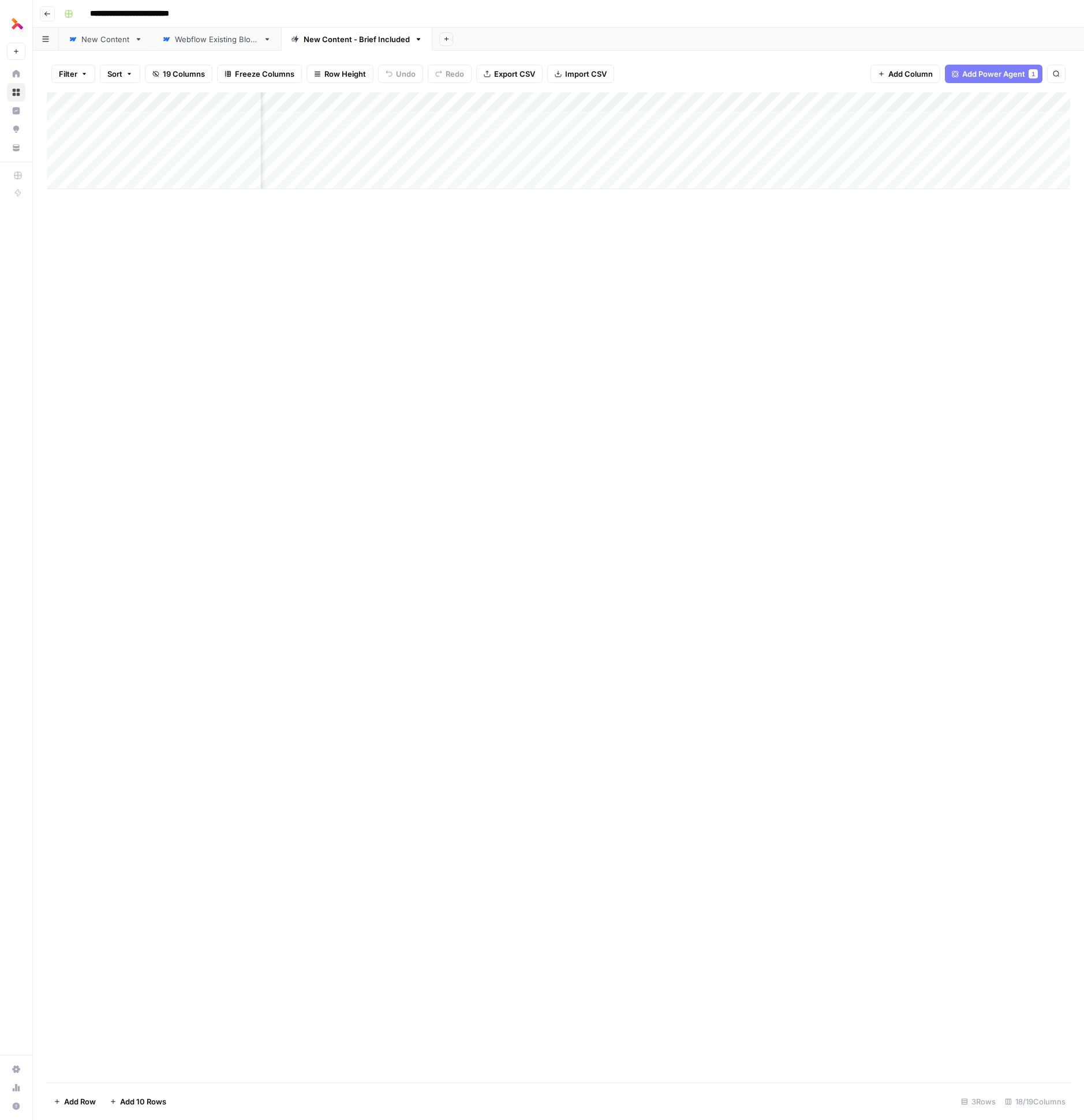
click at [111, 44] on div "New Content" at bounding box center [105, 39] width 48 height 11
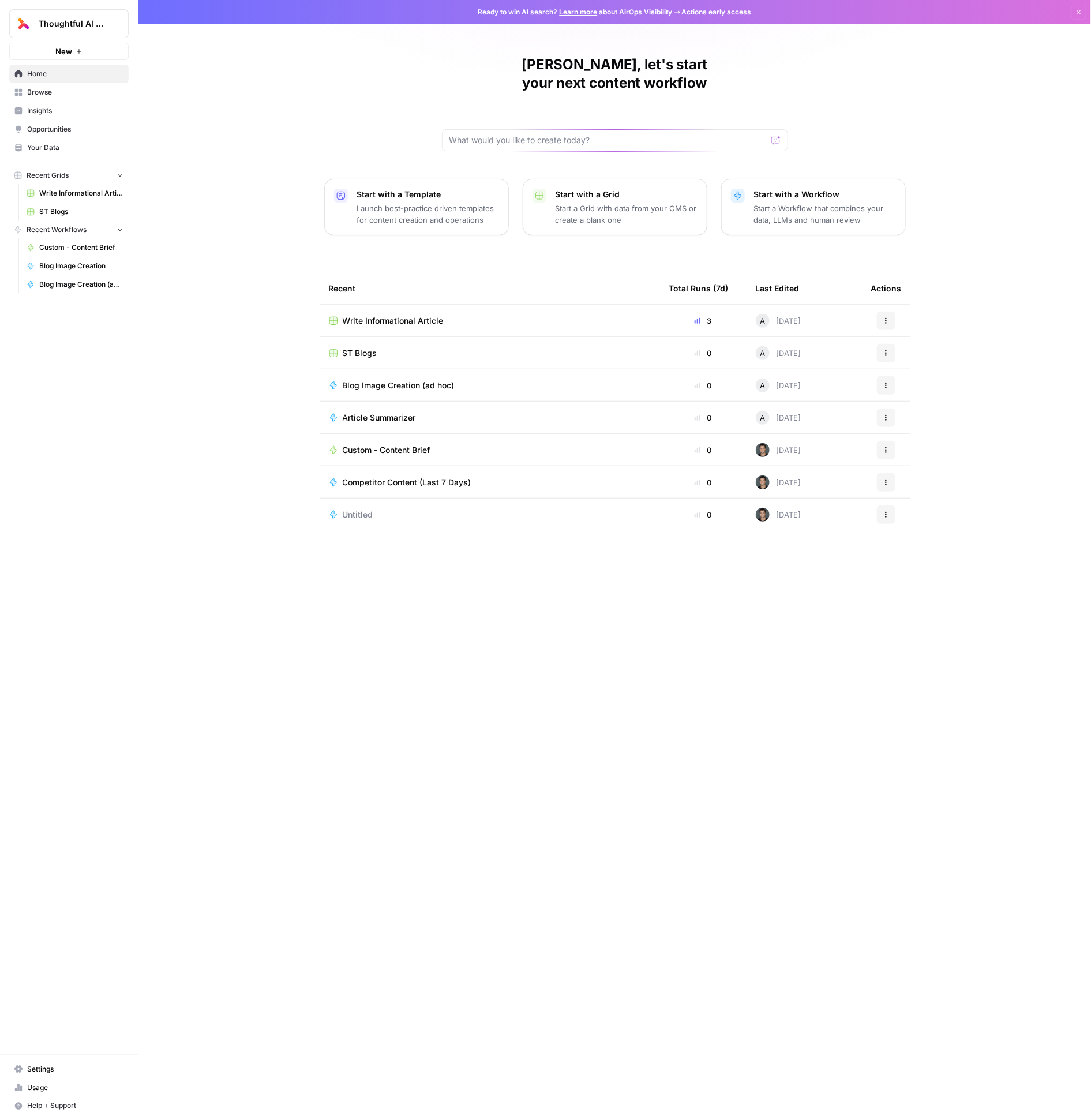
click at [60, 194] on span "Write Informational Article" at bounding box center [81, 193] width 84 height 11
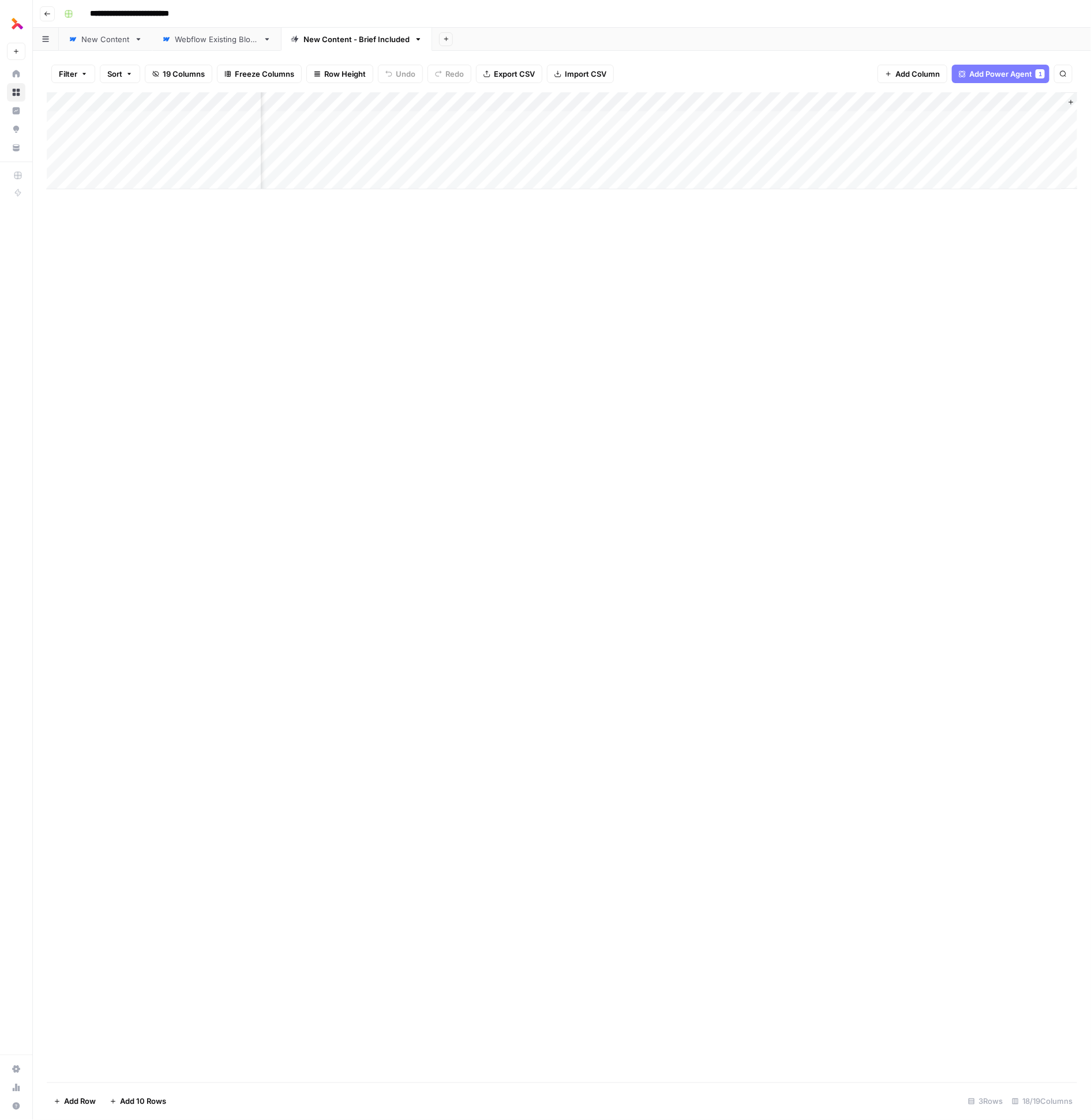
scroll to position [0, 1263]
click at [102, 48] on link "New Content" at bounding box center [106, 39] width 94 height 23
click at [576, 101] on div "Add Column" at bounding box center [562, 327] width 1031 height 470
click at [576, 174] on span "Edit" at bounding box center [878, 173] width 101 height 11
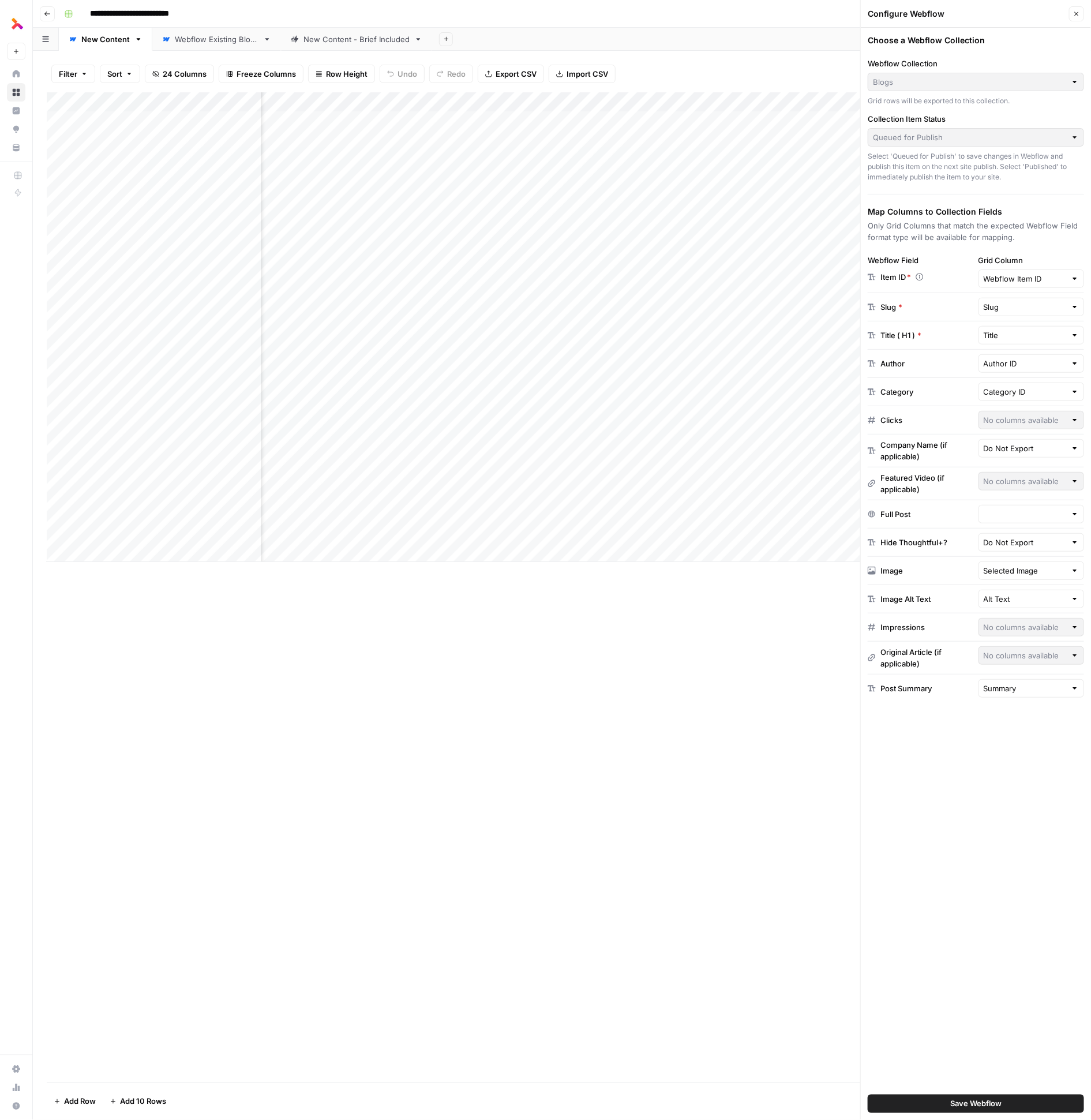
click at [330, 23] on div "**********" at bounding box center [570, 13] width 1020 height 18
click at [330, 51] on div "Filter Sort 24 Columns Freeze Columns Row Height Undo Redo Export CSV Import CS…" at bounding box center [562, 585] width 1058 height 1069
click at [211, 43] on div "Webflow Existing Blogs" at bounding box center [216, 39] width 84 height 11
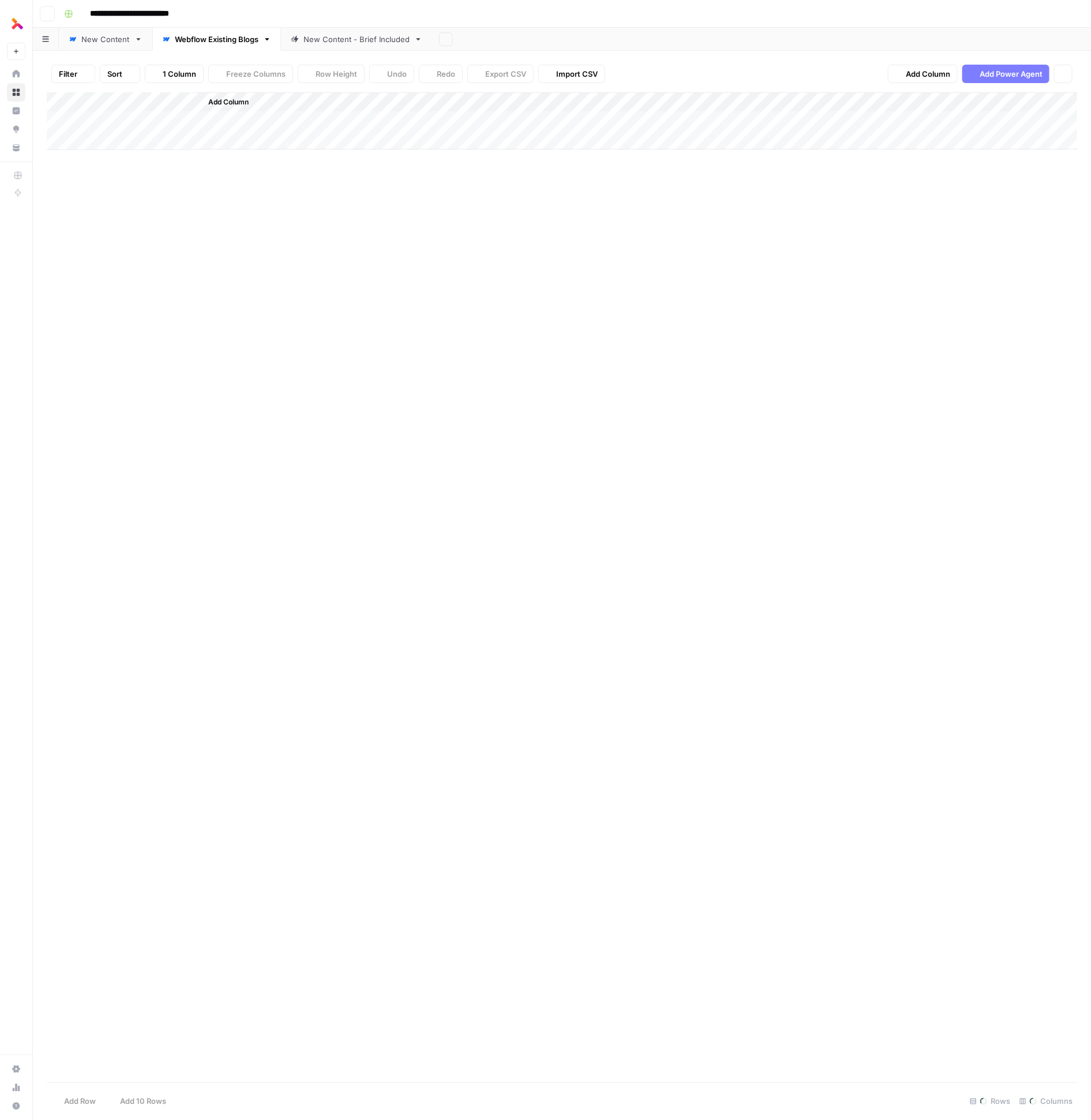
click at [389, 31] on link "New Content - Brief Included" at bounding box center [357, 39] width 151 height 23
click at [377, 43] on div "New Content - Brief Included" at bounding box center [357, 39] width 106 height 11
click at [501, 160] on div "Add Column" at bounding box center [562, 141] width 1031 height 97
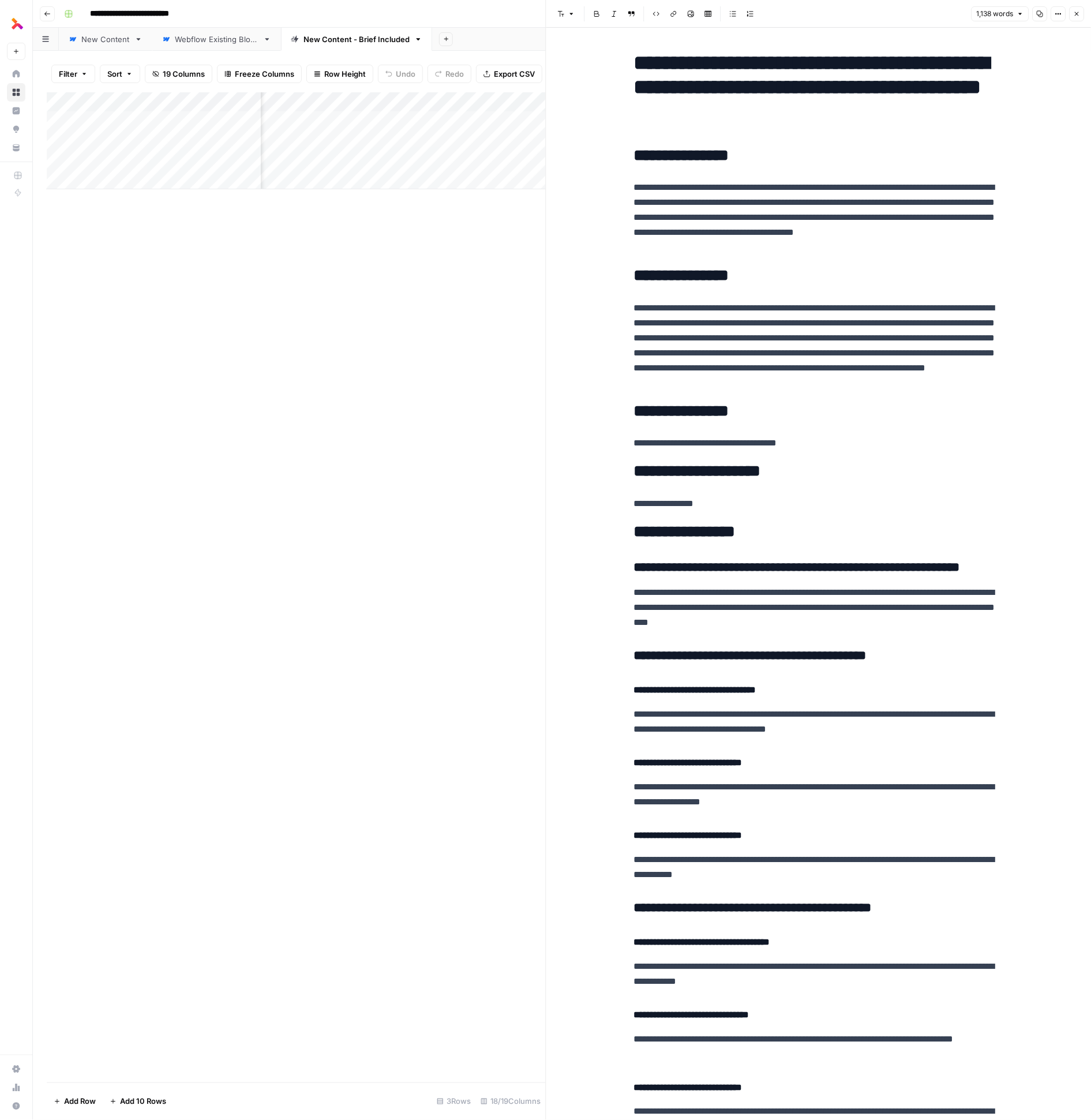
click at [576, 14] on icon "button" at bounding box center [1077, 14] width 7 height 7
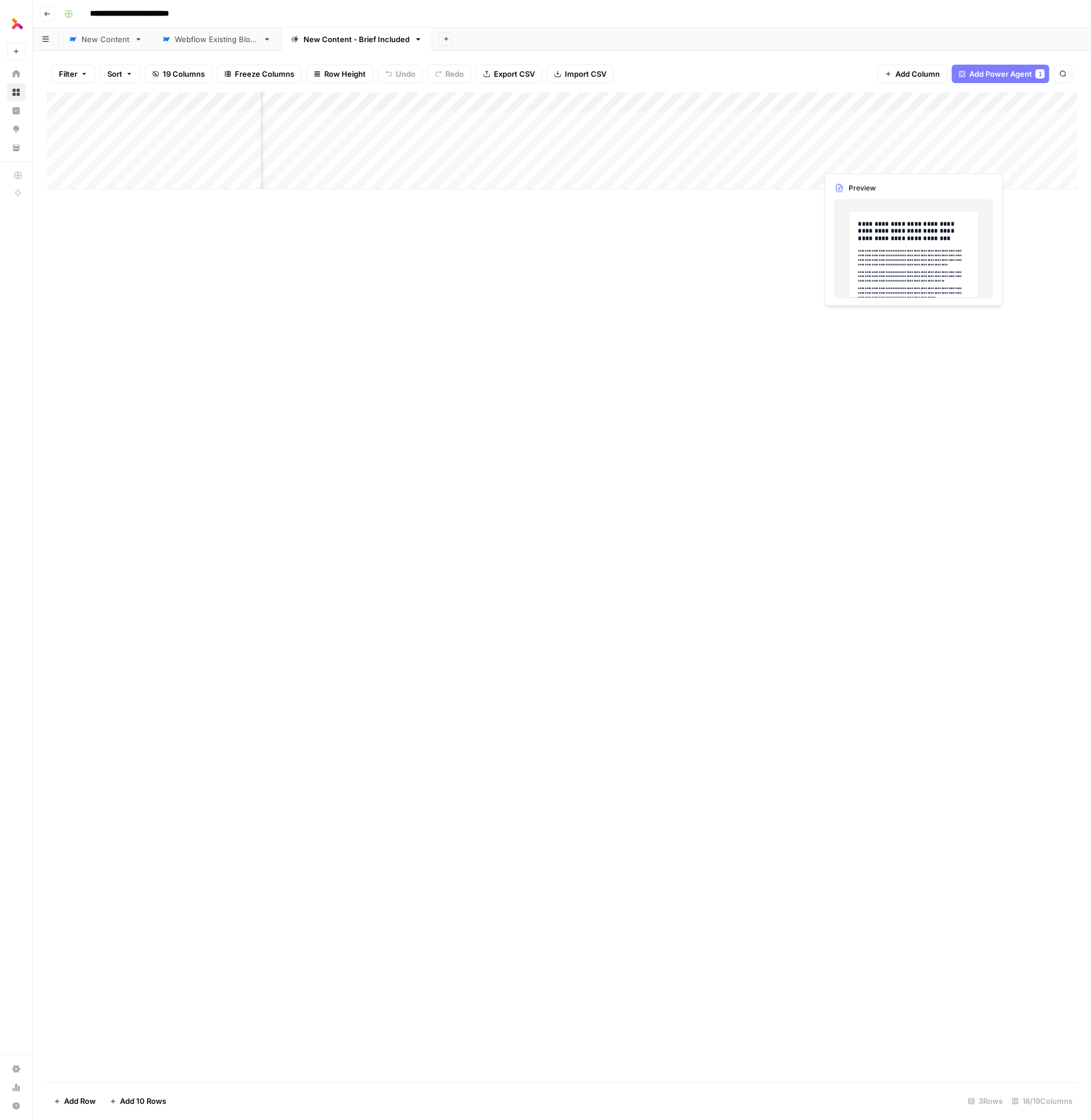
scroll to position [0, 1263]
click at [521, 158] on div "Add Column" at bounding box center [562, 141] width 1031 height 97
click at [576, 163] on div "Add Column" at bounding box center [562, 141] width 1031 height 97
click at [576, 165] on div "Add Column" at bounding box center [562, 141] width 1031 height 97
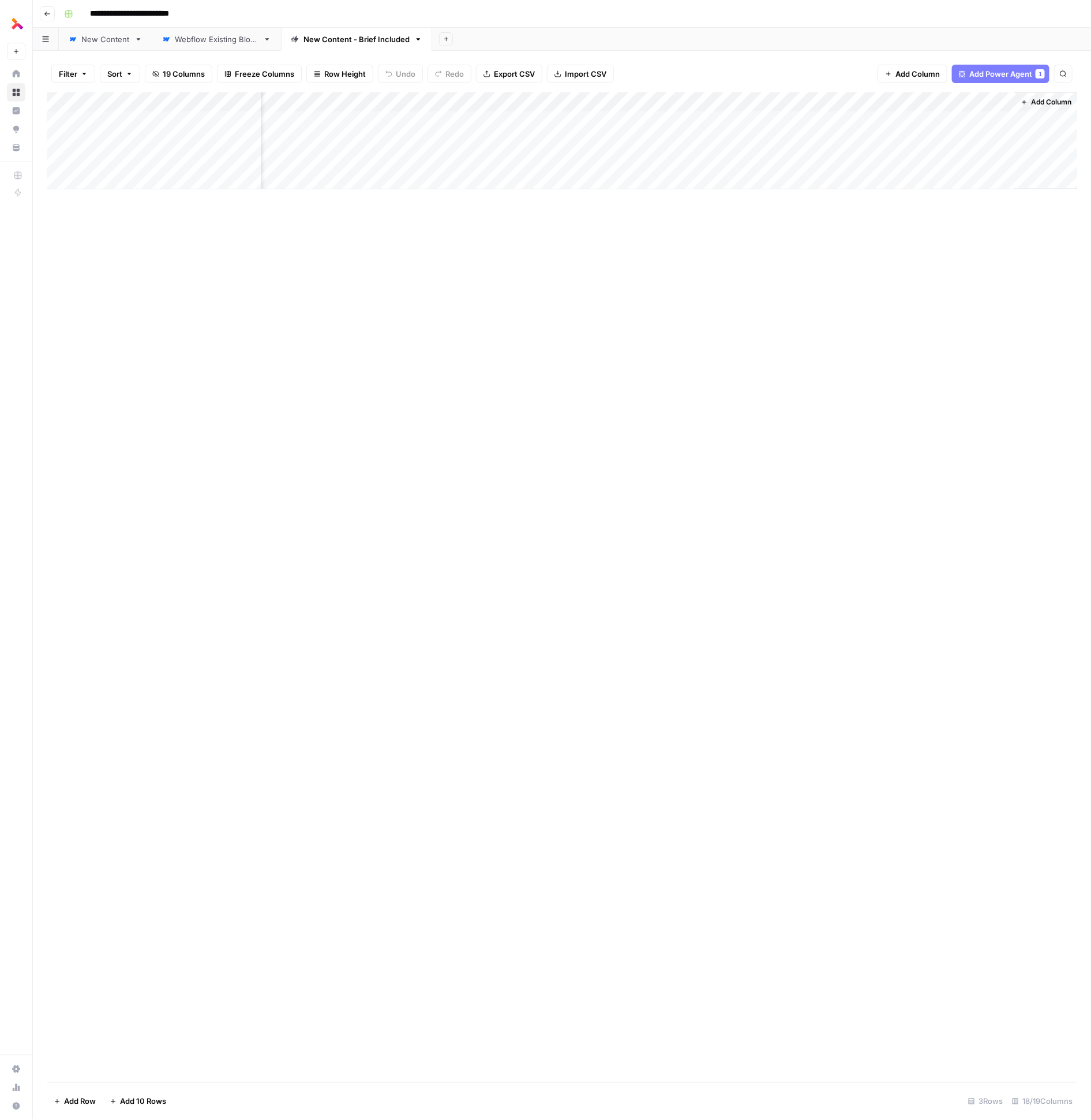
click at [576, 165] on div "Add Column" at bounding box center [562, 141] width 1031 height 97
click at [304, 160] on div "Add Column" at bounding box center [562, 141] width 1031 height 97
click at [358, 158] on div "Add Column" at bounding box center [562, 141] width 1031 height 97
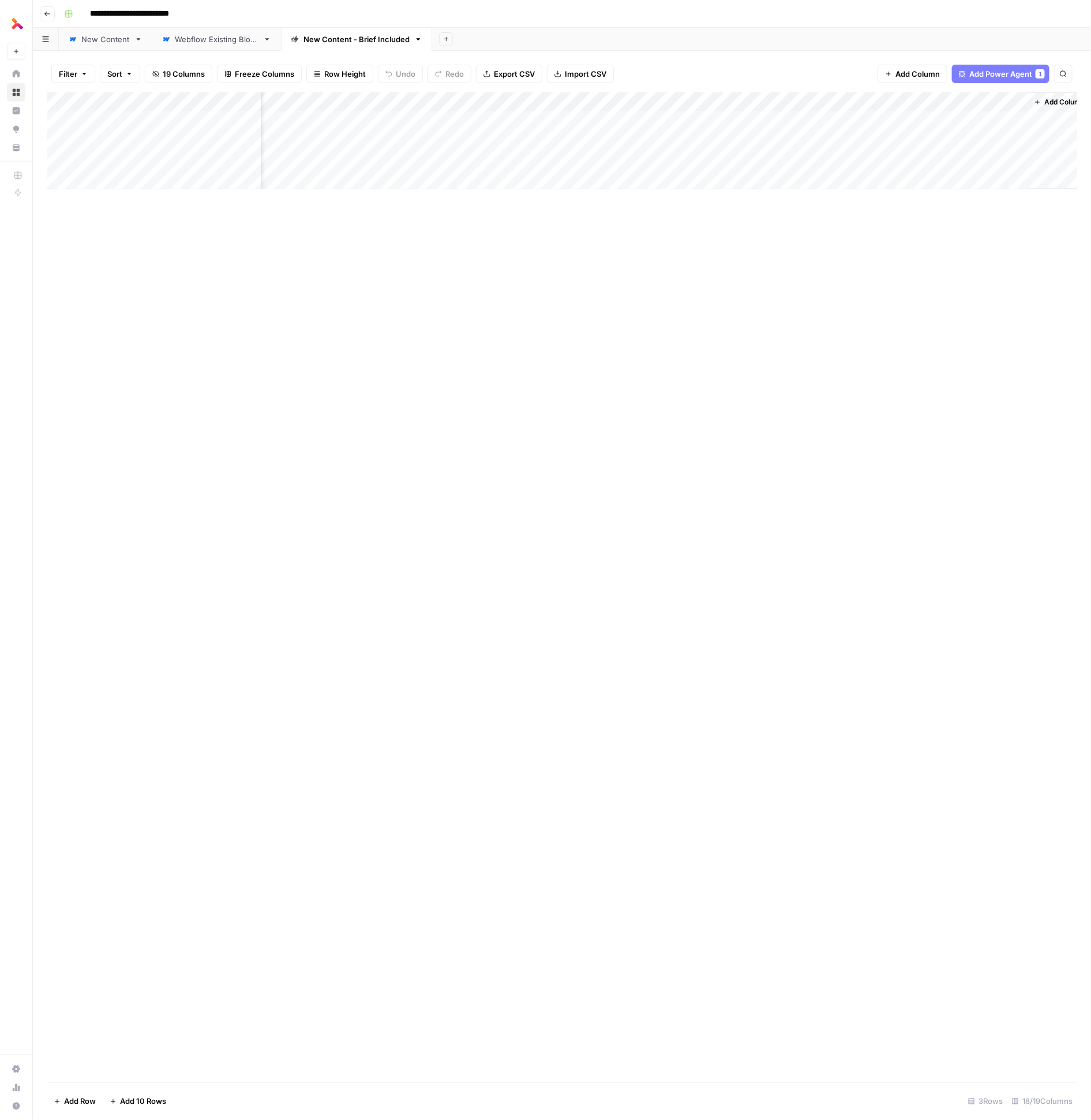
click at [576, 163] on div "Add Column" at bounding box center [562, 141] width 1031 height 97
click at [480, 161] on div "Add Column" at bounding box center [562, 141] width 1031 height 97
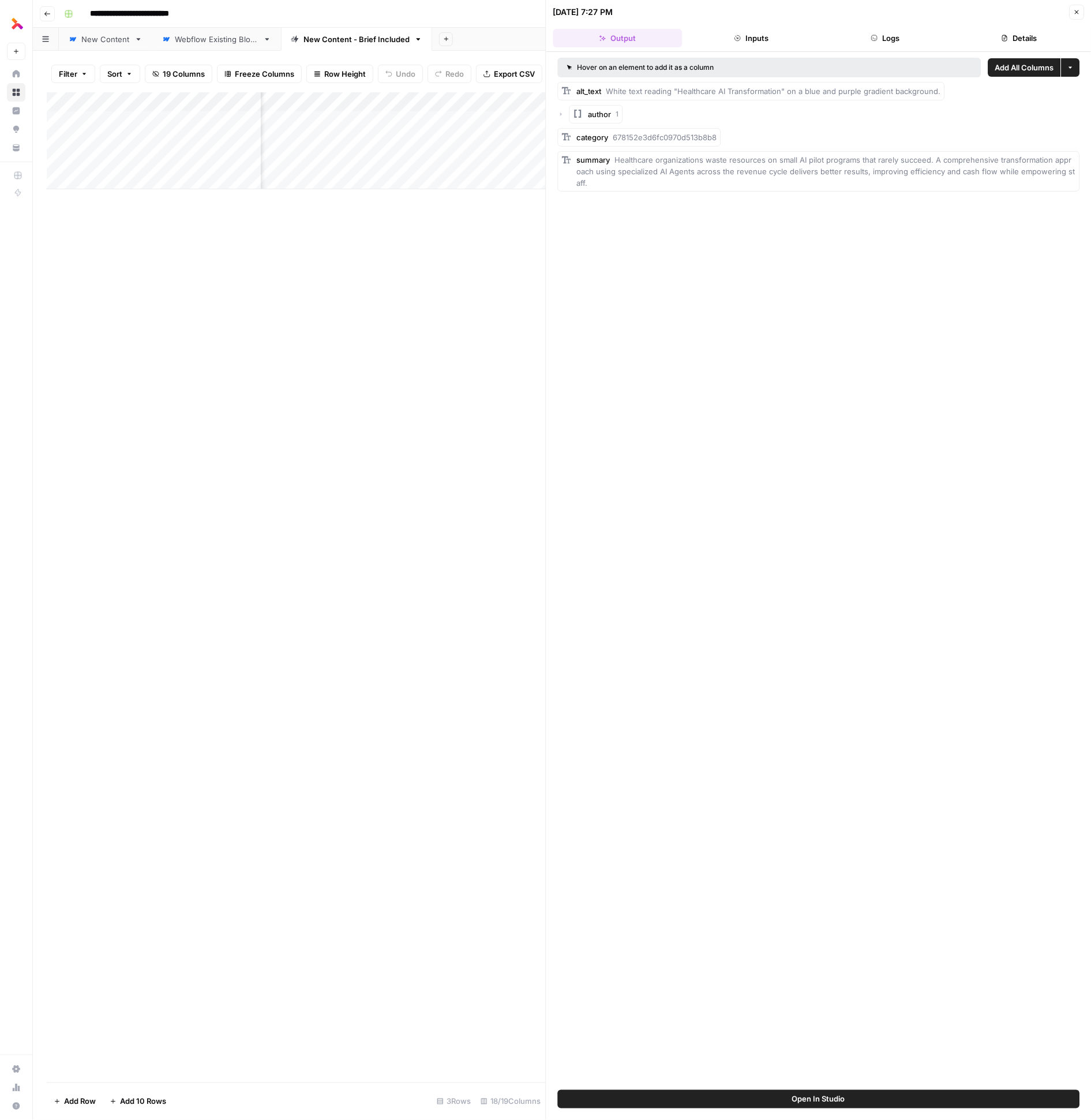
click at [576, 49] on header "[DATE] 7:27 PM Close Output Inputs Logs Details" at bounding box center [819, 26] width 545 height 52
click at [576, 33] on button "Inputs" at bounding box center [752, 38] width 130 height 18
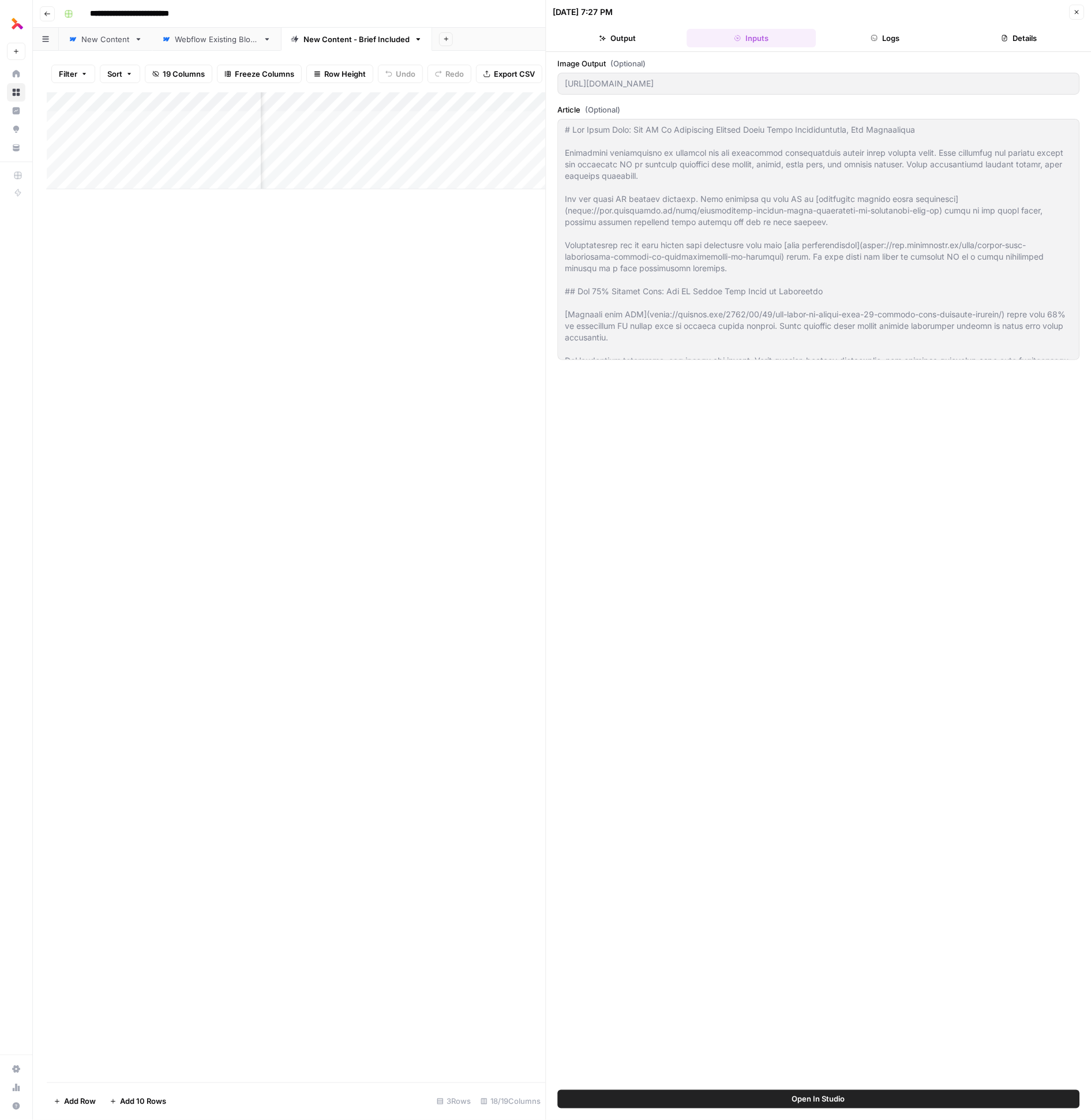
click at [576, 27] on header "[DATE] 7:27 PM Close Output Inputs Logs Details" at bounding box center [819, 26] width 545 height 52
click at [576, 37] on icon "button" at bounding box center [875, 38] width 6 height 6
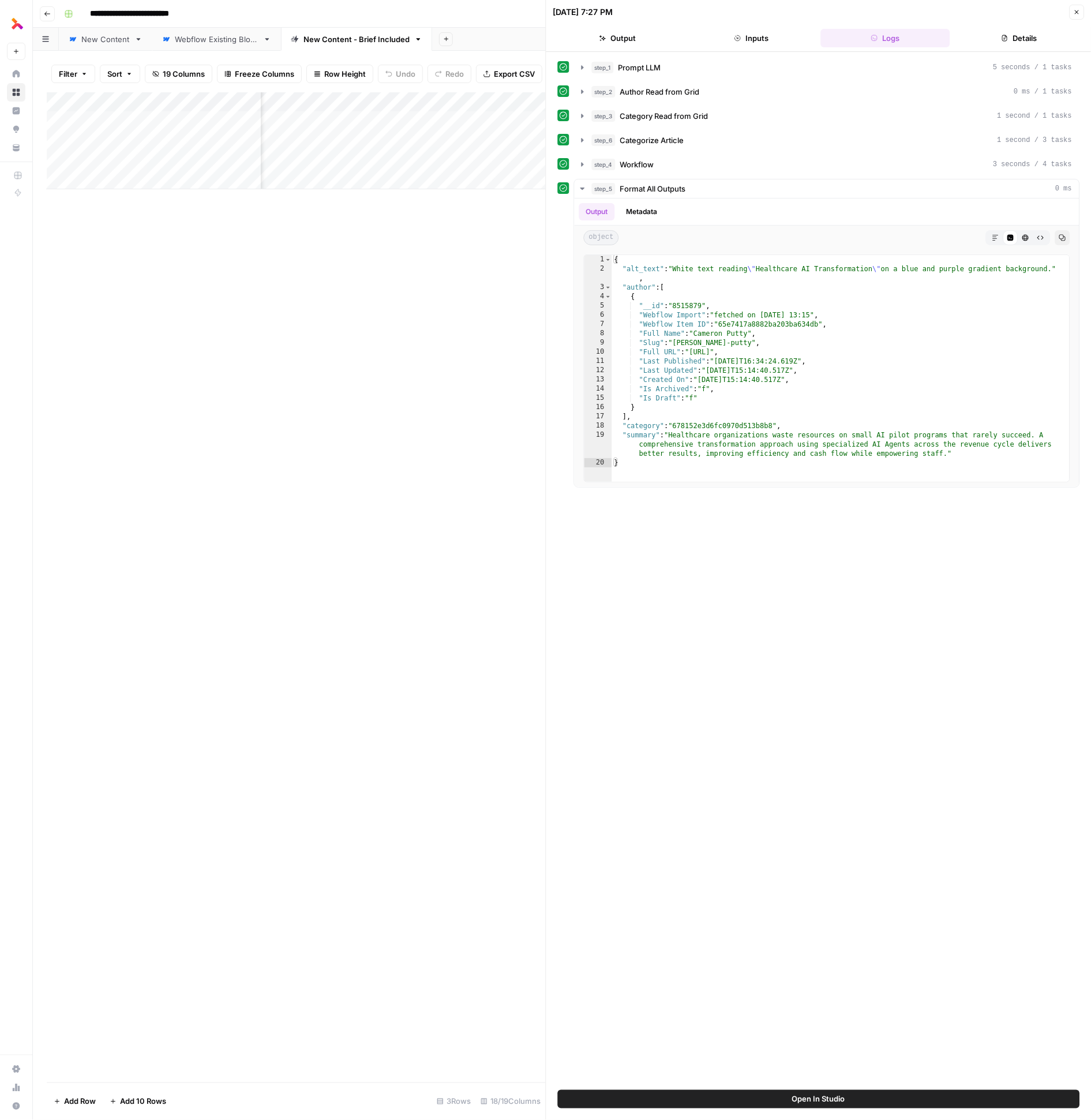
click at [576, 43] on button "Details" at bounding box center [1020, 38] width 130 height 18
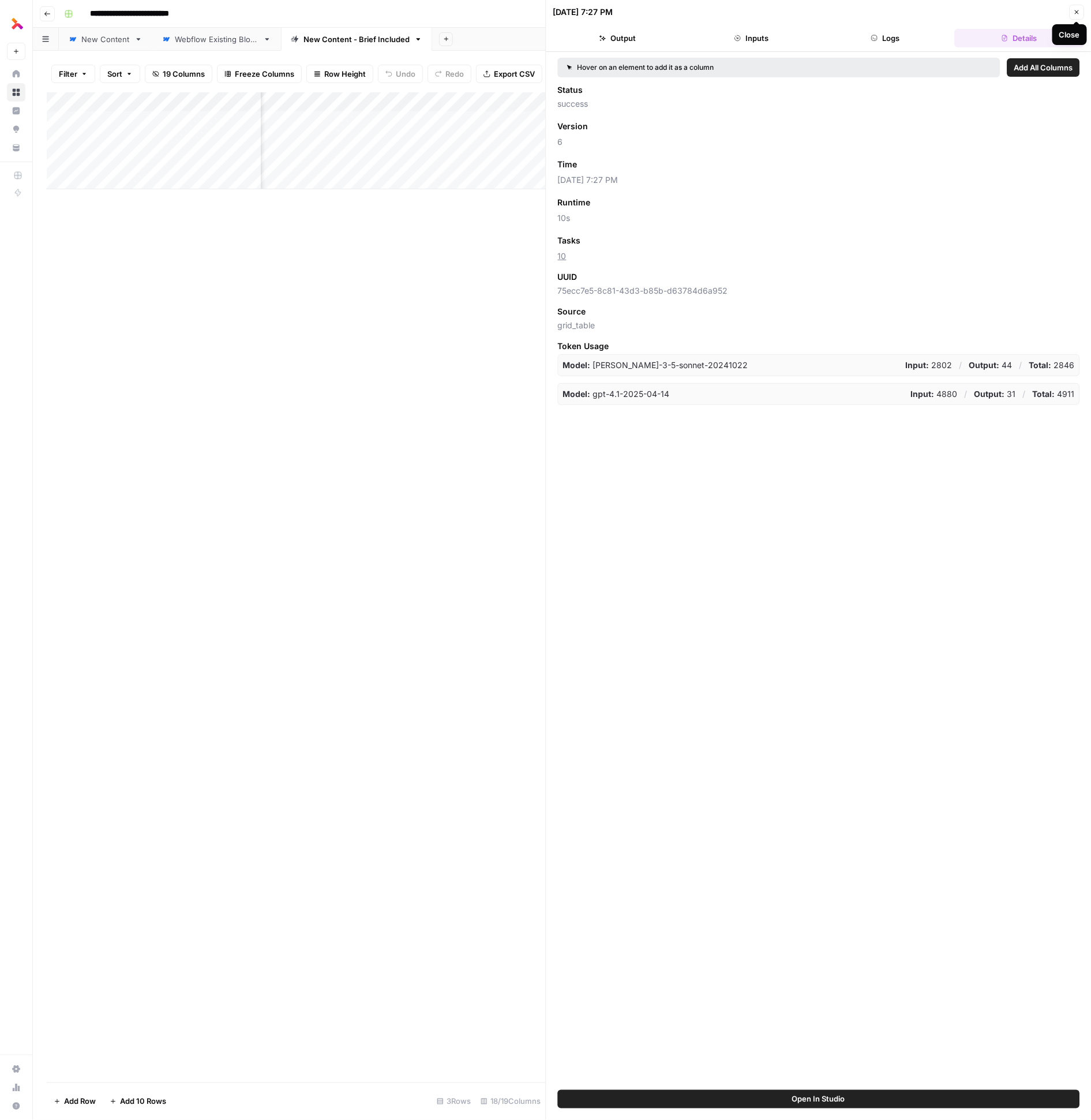
click at [576, 14] on button "Close" at bounding box center [1077, 12] width 15 height 15
